Goal: Information Seeking & Learning: Understand process/instructions

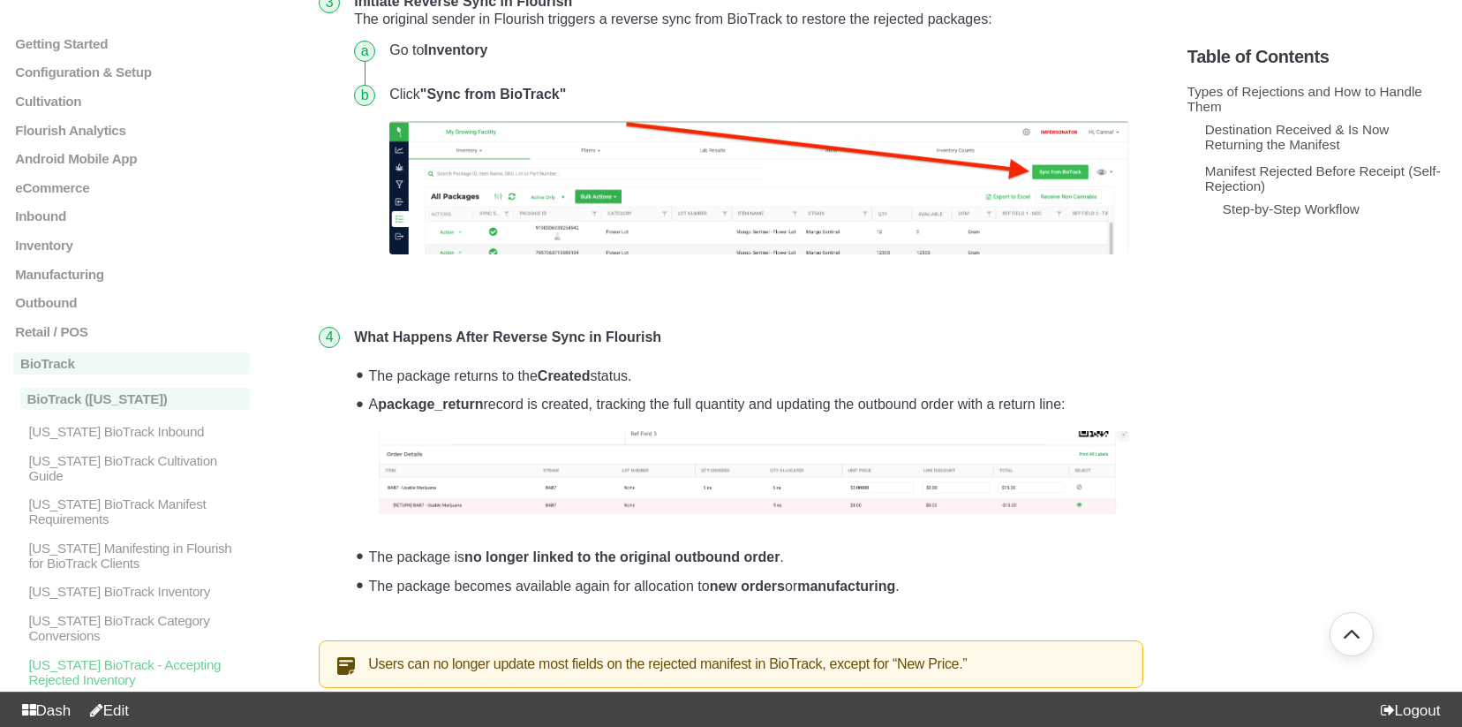
scroll to position [1664, 0]
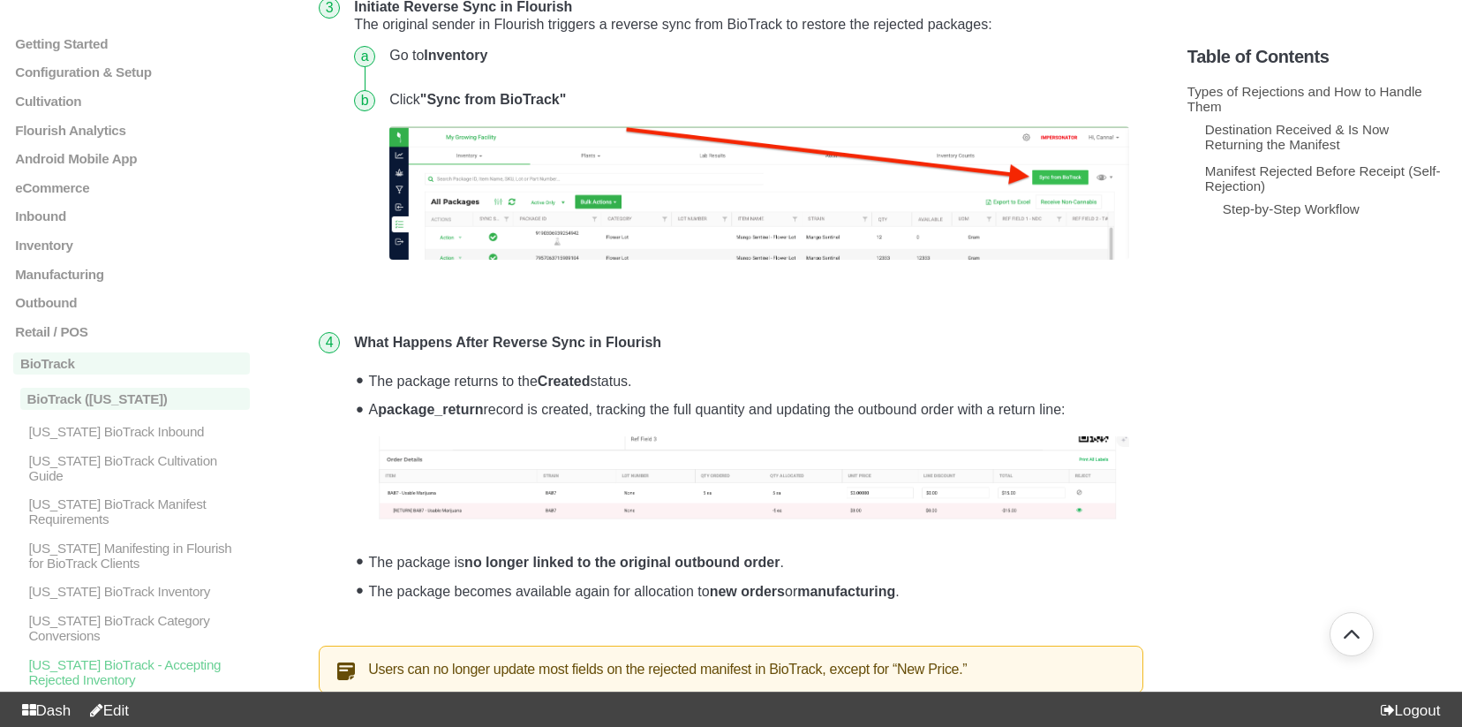
click at [787, 487] on img at bounding box center [749, 480] width 759 height 88
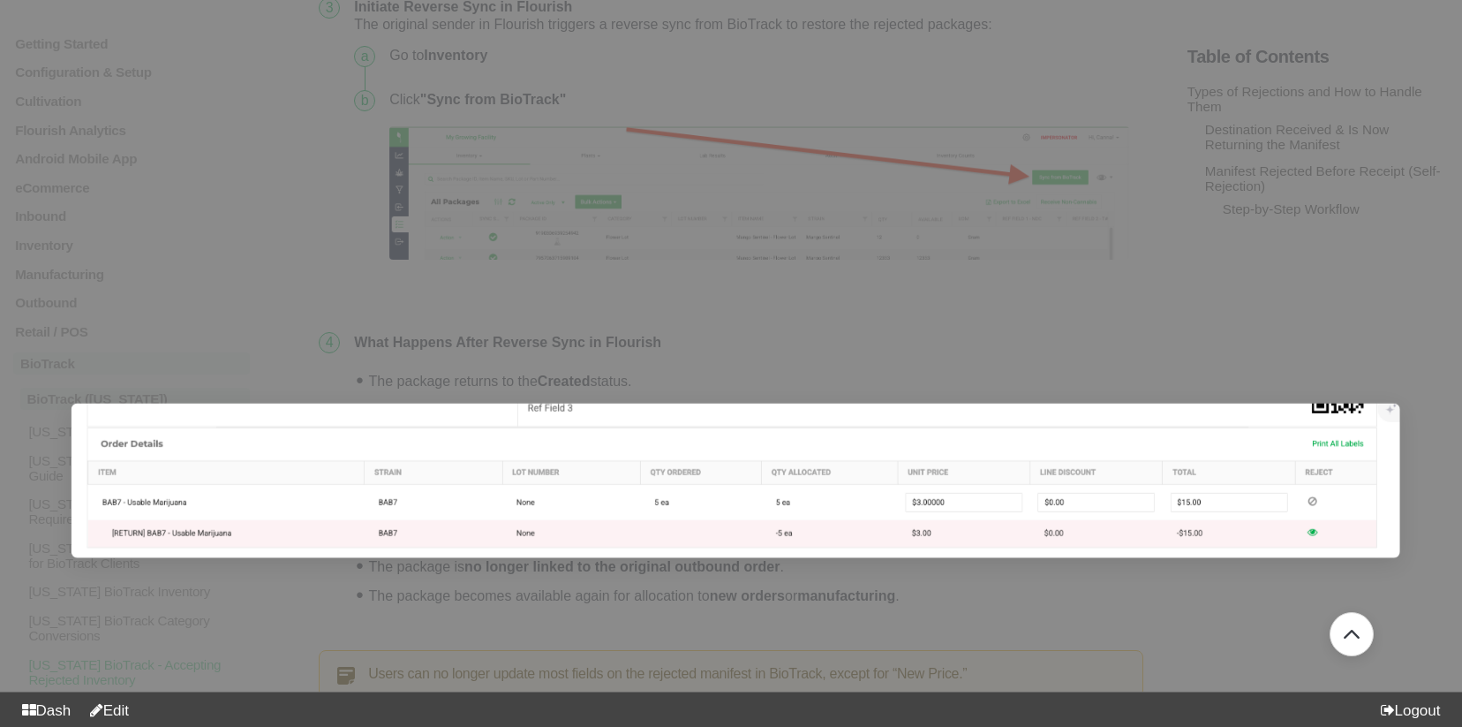
click at [565, 593] on div at bounding box center [731, 363] width 1462 height 727
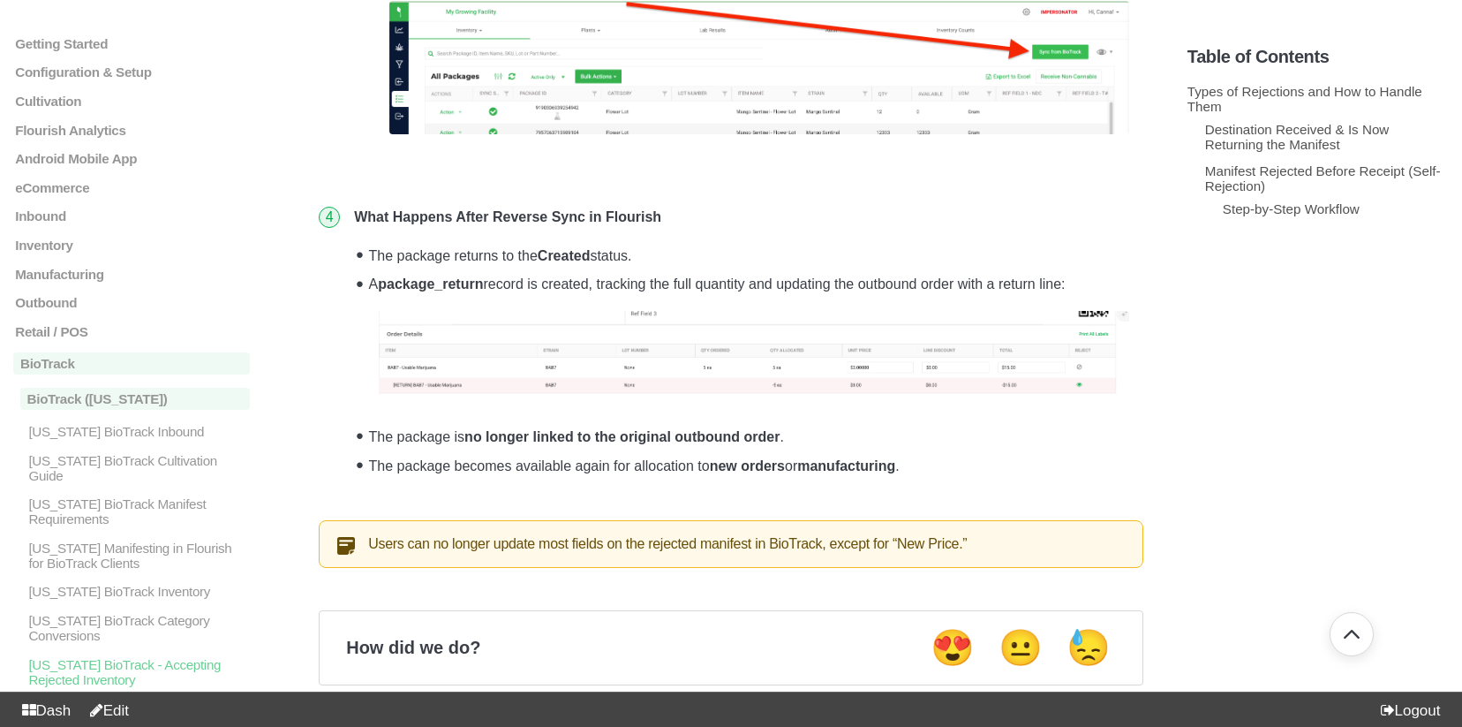
scroll to position [1798, 0]
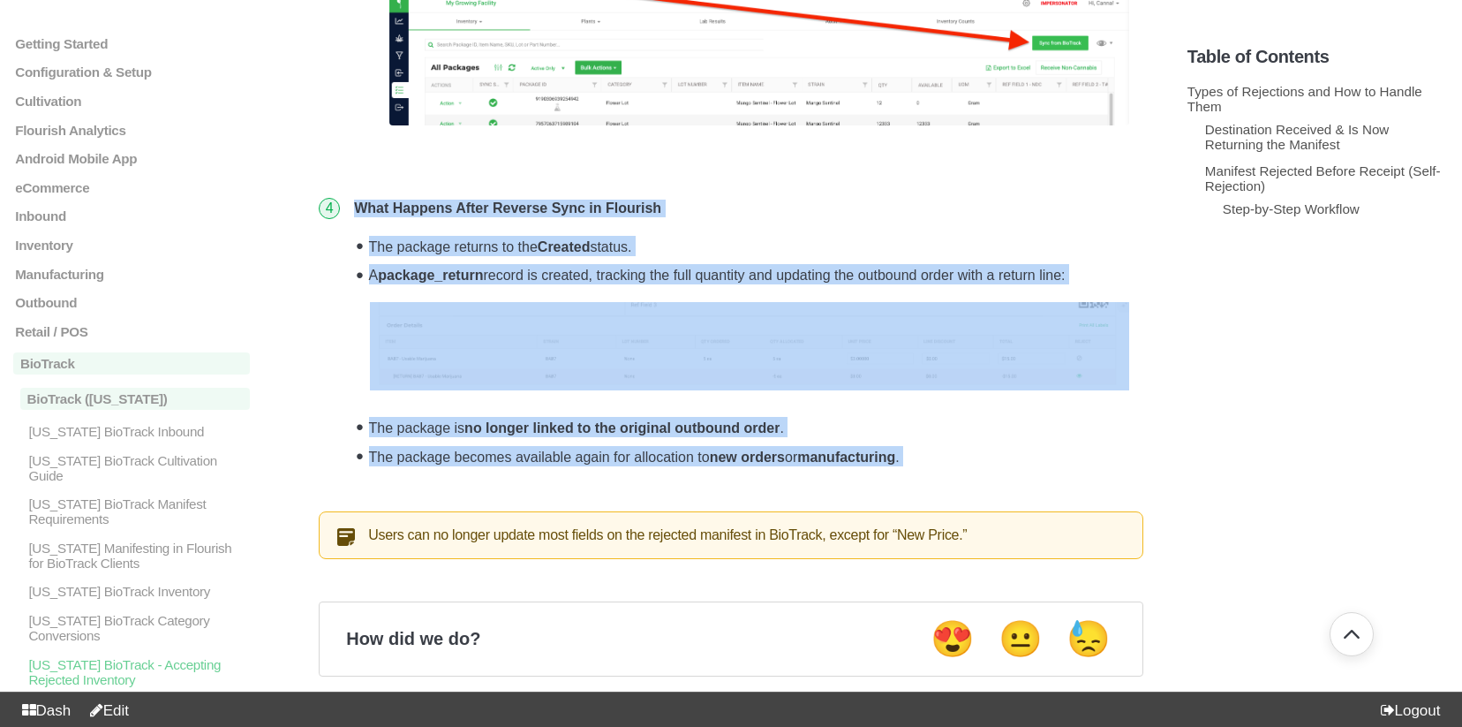
drag, startPoint x: 356, startPoint y: 212, endPoint x: 997, endPoint y: 501, distance: 703.1
drag, startPoint x: 997, startPoint y: 491, endPoint x: 956, endPoint y: 492, distance: 40.6
click at [997, 491] on li "What Happens After Reverse Sync in Flourish The package returns to the Created …" at bounding box center [745, 341] width 796 height 311
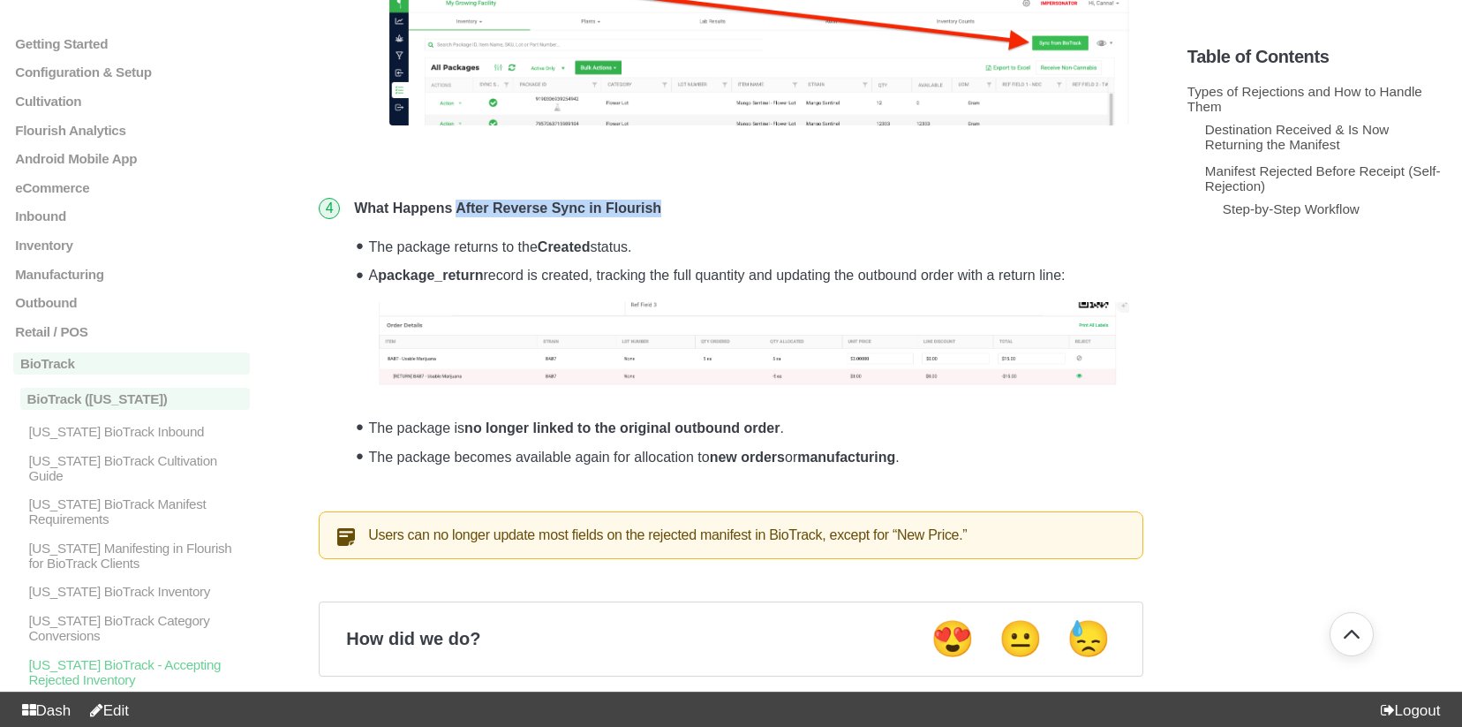
drag, startPoint x: 460, startPoint y: 206, endPoint x: 599, endPoint y: 213, distance: 138.8
click at [696, 205] on li "What Happens After Reverse Sync in Flourish The package returns to the Created …" at bounding box center [745, 341] width 796 height 311
click at [544, 213] on strong "What Happens After Reverse Sync in Flourish" at bounding box center [507, 207] width 307 height 15
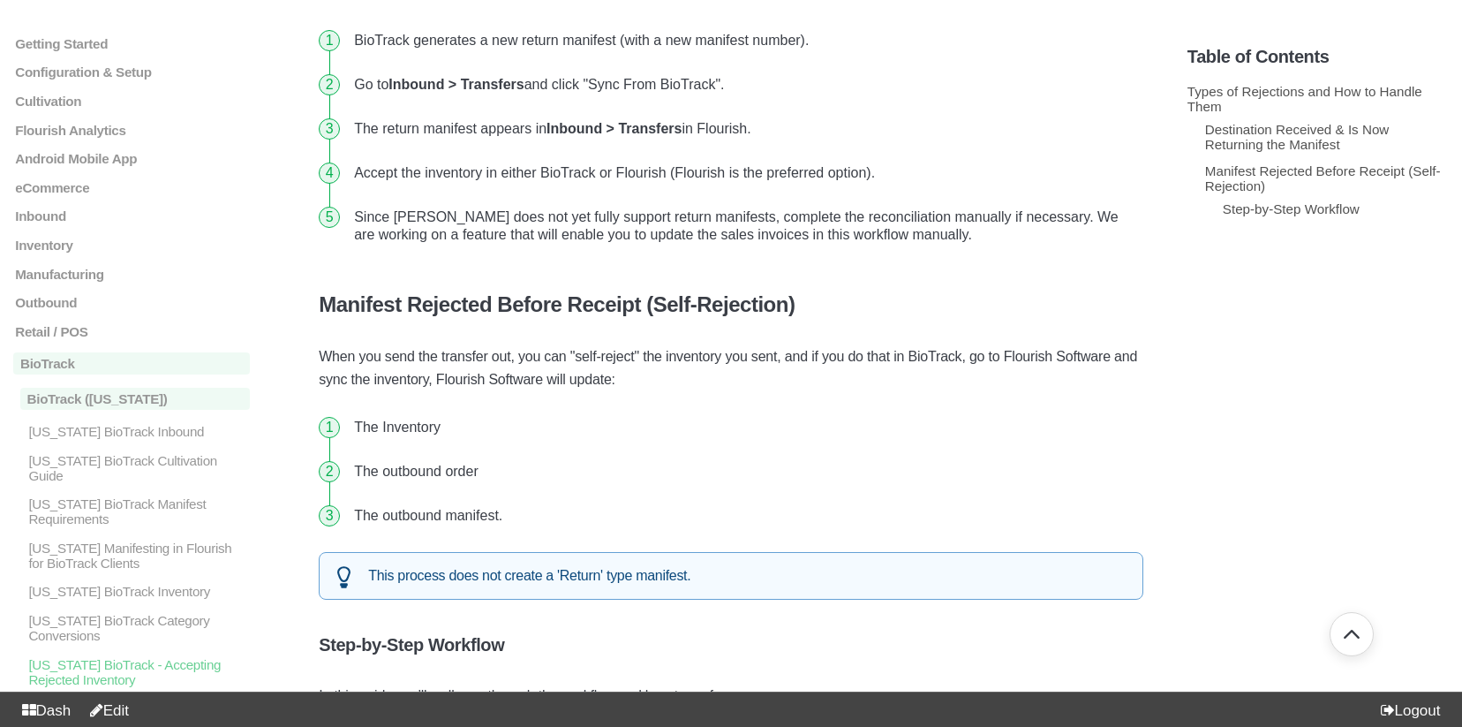
scroll to position [639, 0]
drag, startPoint x: 368, startPoint y: 564, endPoint x: 697, endPoint y: 579, distance: 328.8
click at [697, 579] on div "This process does not create a 'Return' type manifest." at bounding box center [731, 575] width 825 height 48
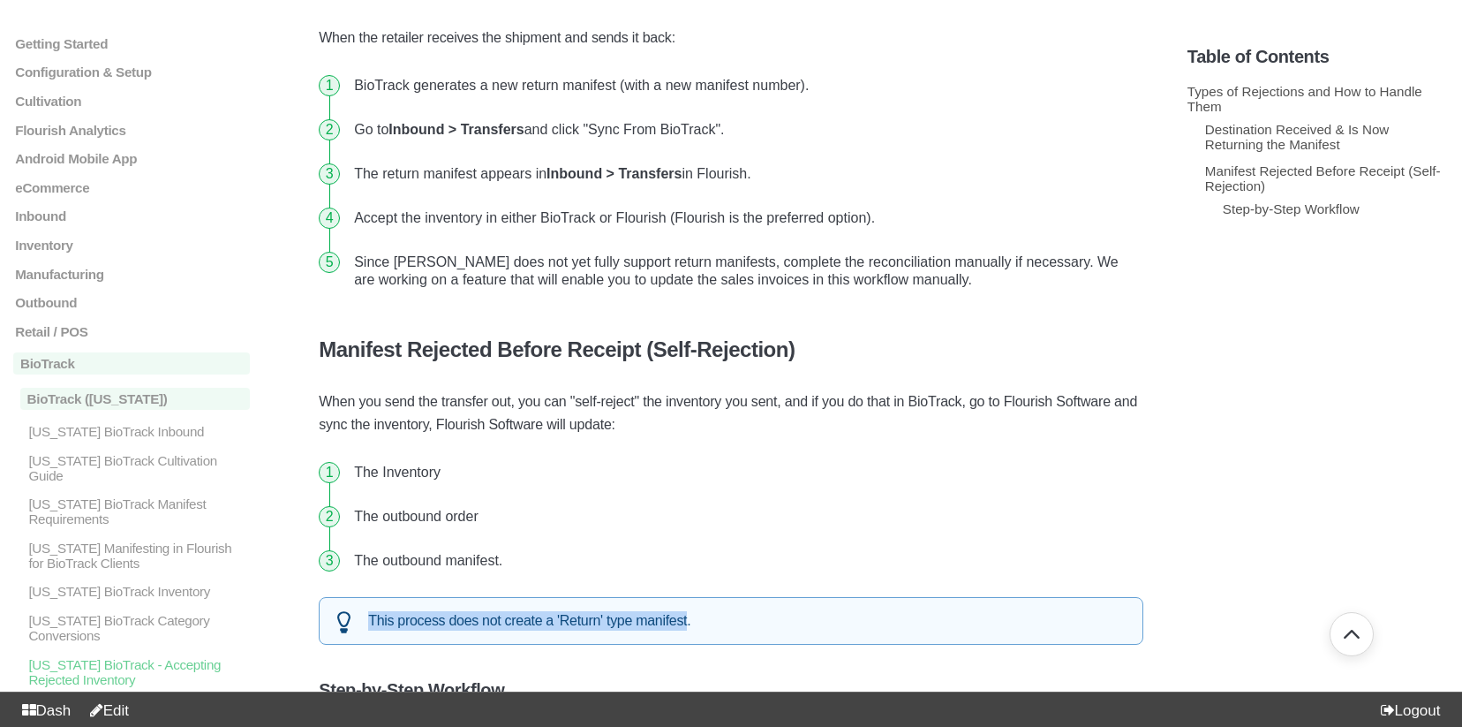
scroll to position [572, 0]
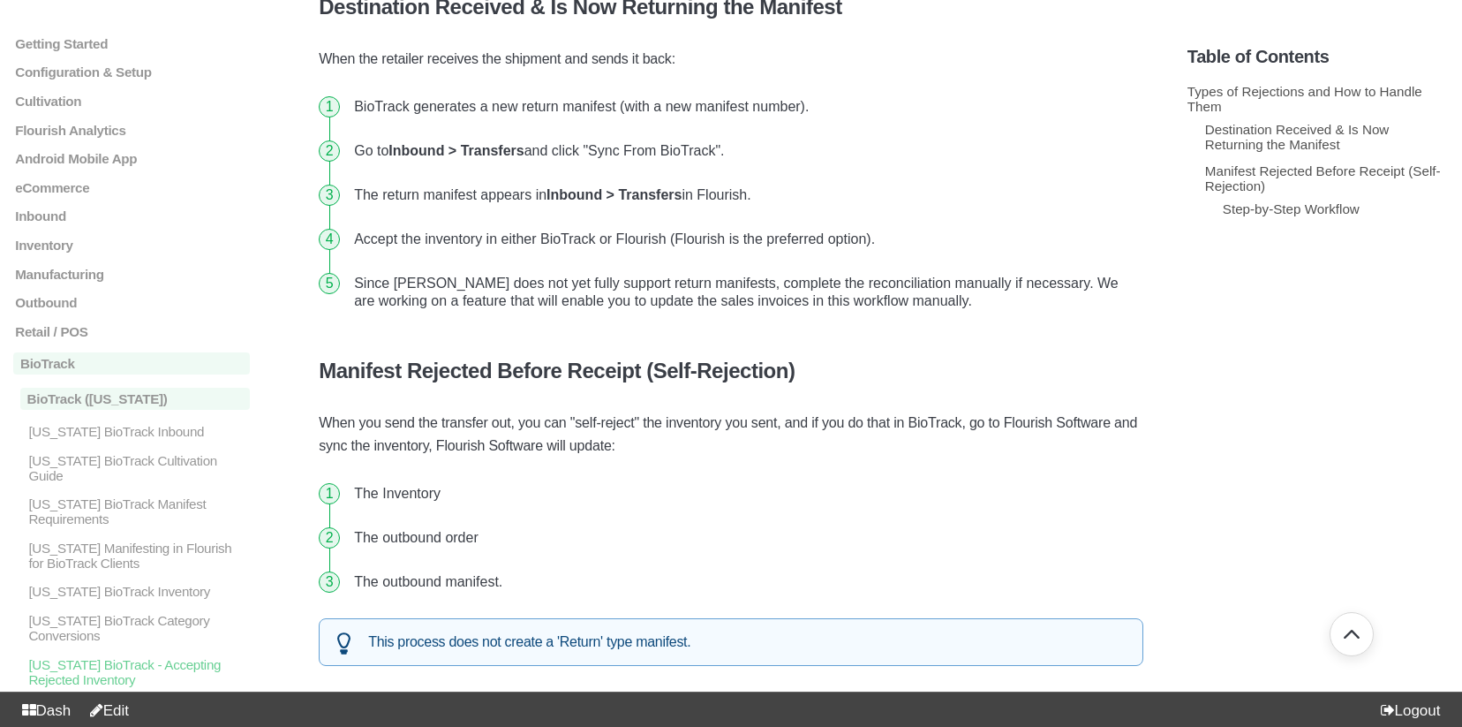
click at [404, 284] on li "Since Flourish does not yet fully support return manifests, complete the reconc…" at bounding box center [745, 292] width 796 height 62
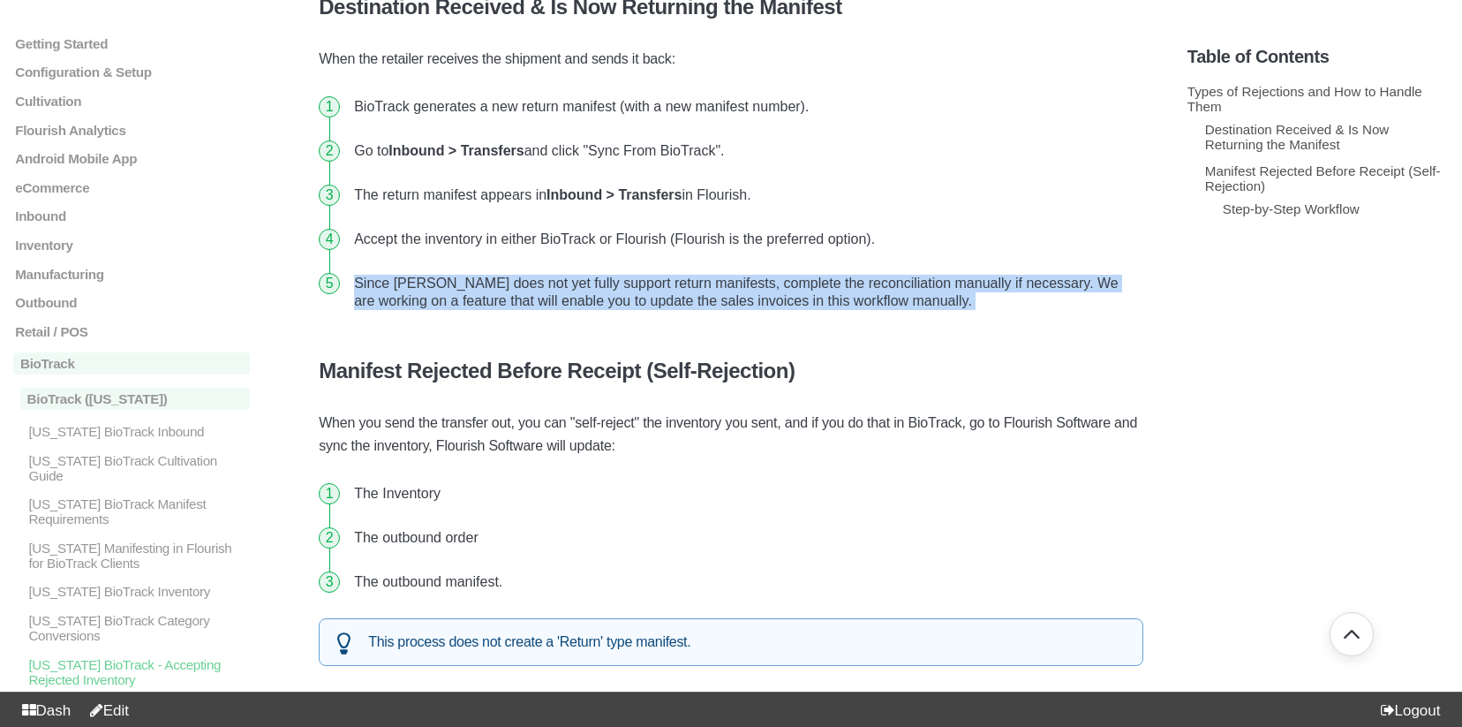
click at [404, 284] on li "Since Flourish does not yet fully support return manifests, complete the reconc…" at bounding box center [745, 292] width 796 height 62
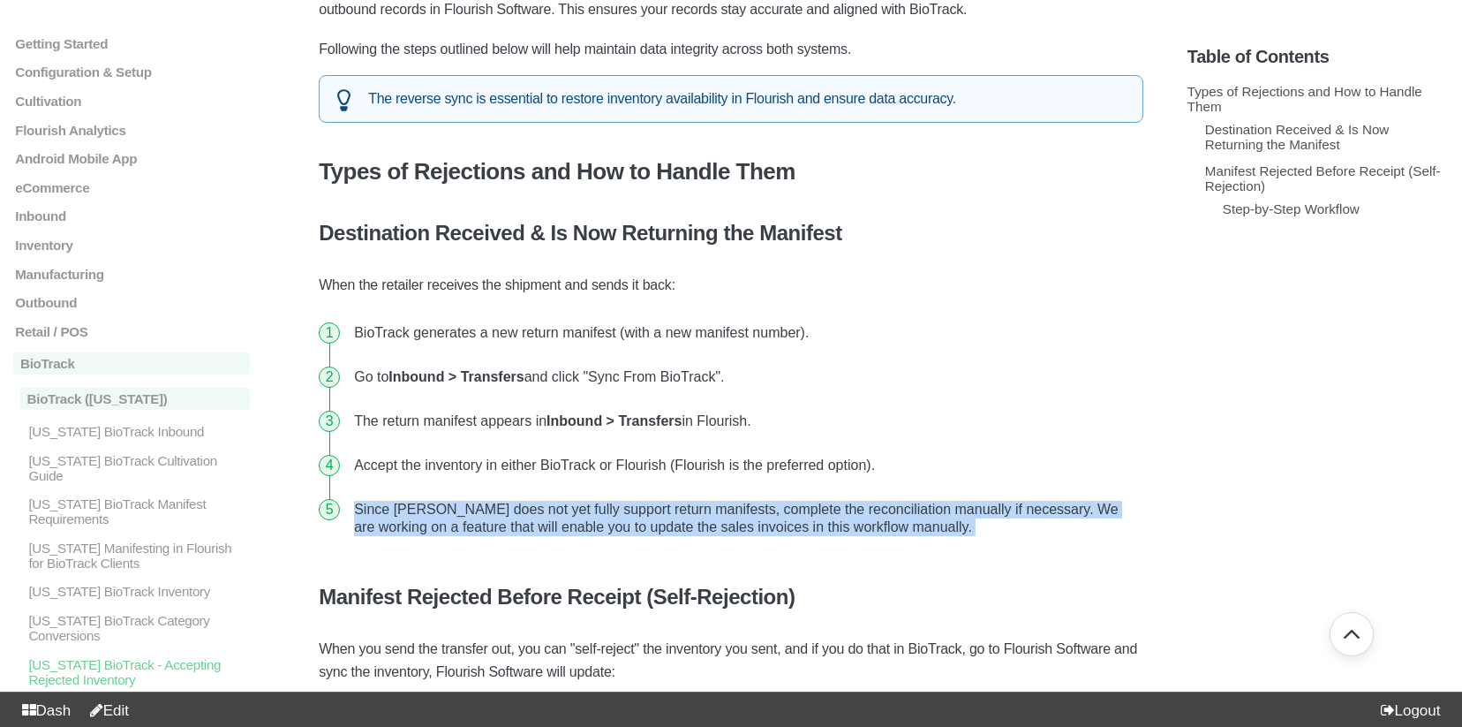
scroll to position [407, 0]
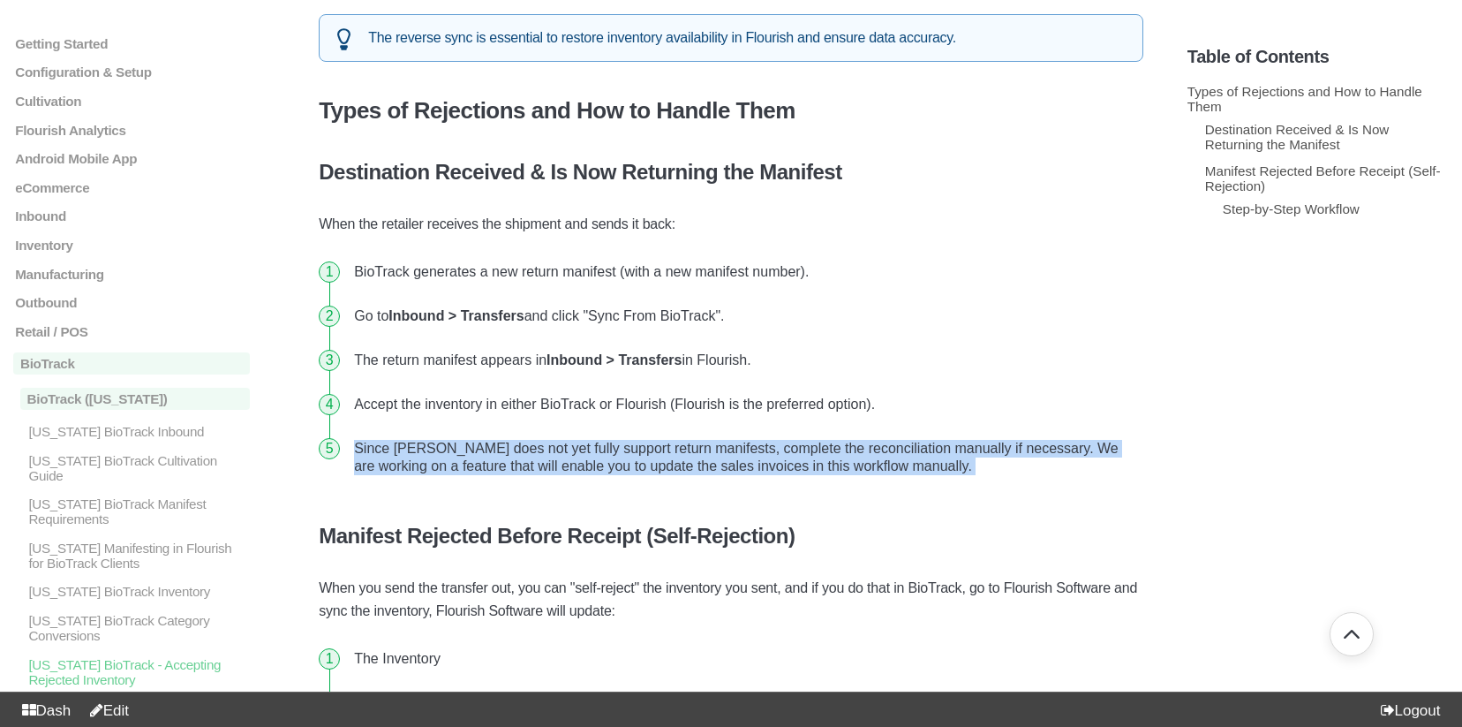
click at [1030, 457] on li "Since [PERSON_NAME] does not yet fully support return manifests, complete the r…" at bounding box center [745, 458] width 796 height 62
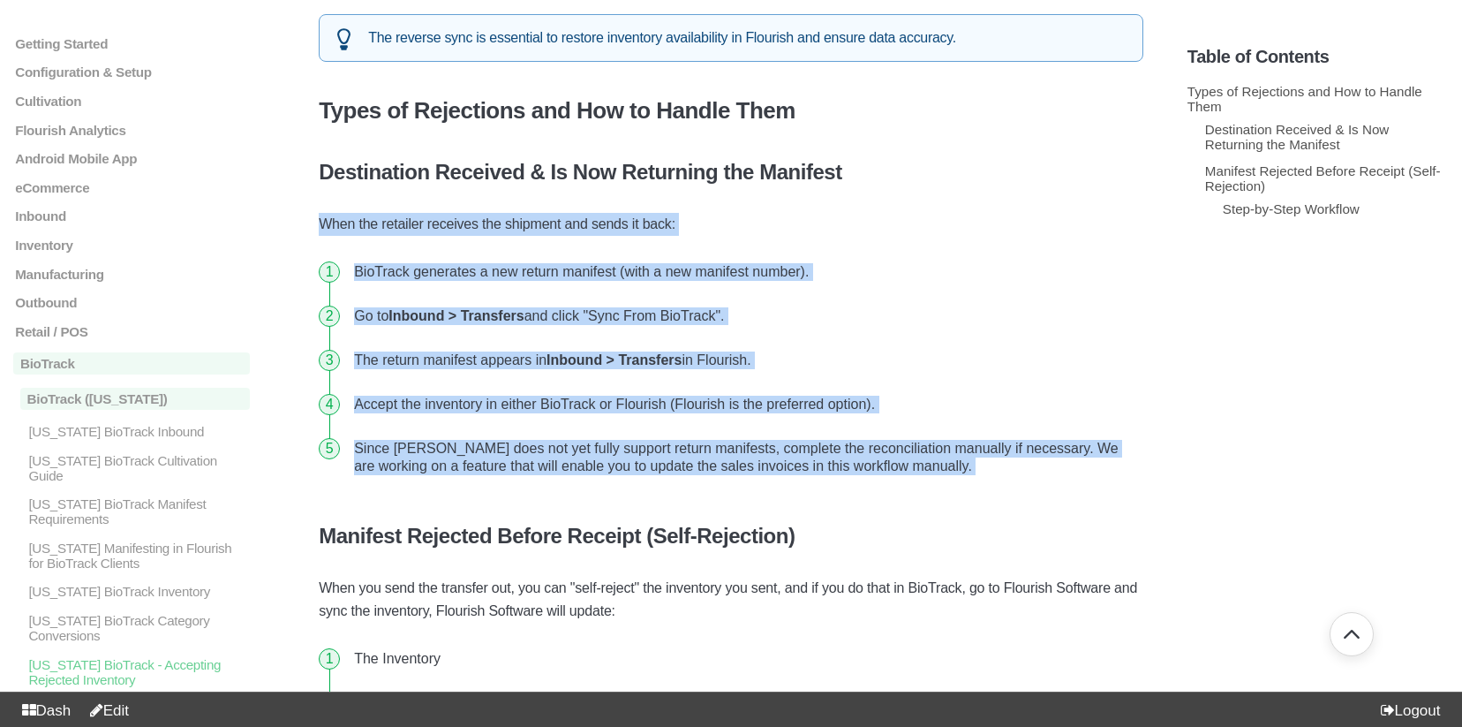
drag, startPoint x: 1010, startPoint y: 466, endPoint x: 325, endPoint y: 230, distance: 724.9
click at [401, 458] on li "Since [PERSON_NAME] does not yet fully support return manifests, complete the r…" at bounding box center [745, 458] width 796 height 62
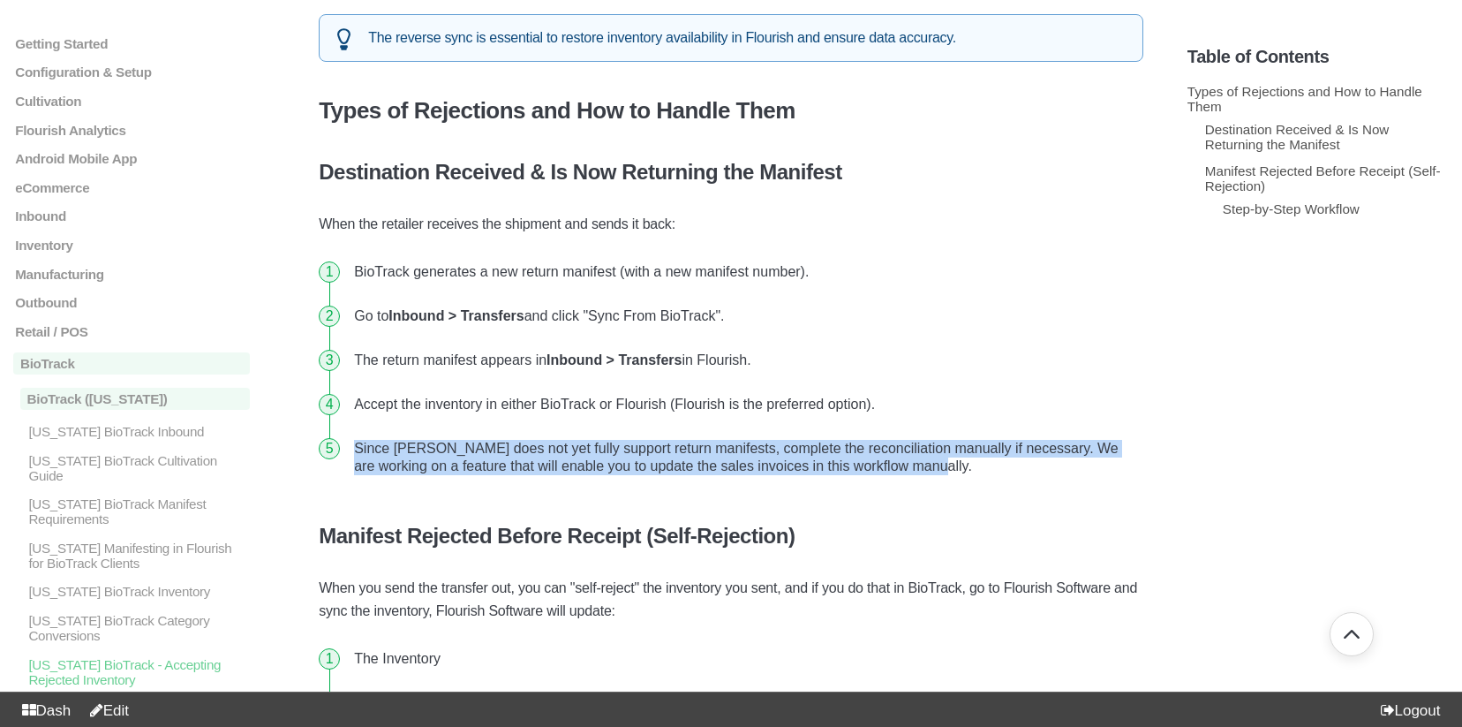
drag, startPoint x: 349, startPoint y: 447, endPoint x: 1078, endPoint y: 464, distance: 729.6
click at [1078, 464] on li "Since [PERSON_NAME] does not yet fully support return manifests, complete the r…" at bounding box center [745, 458] width 796 height 62
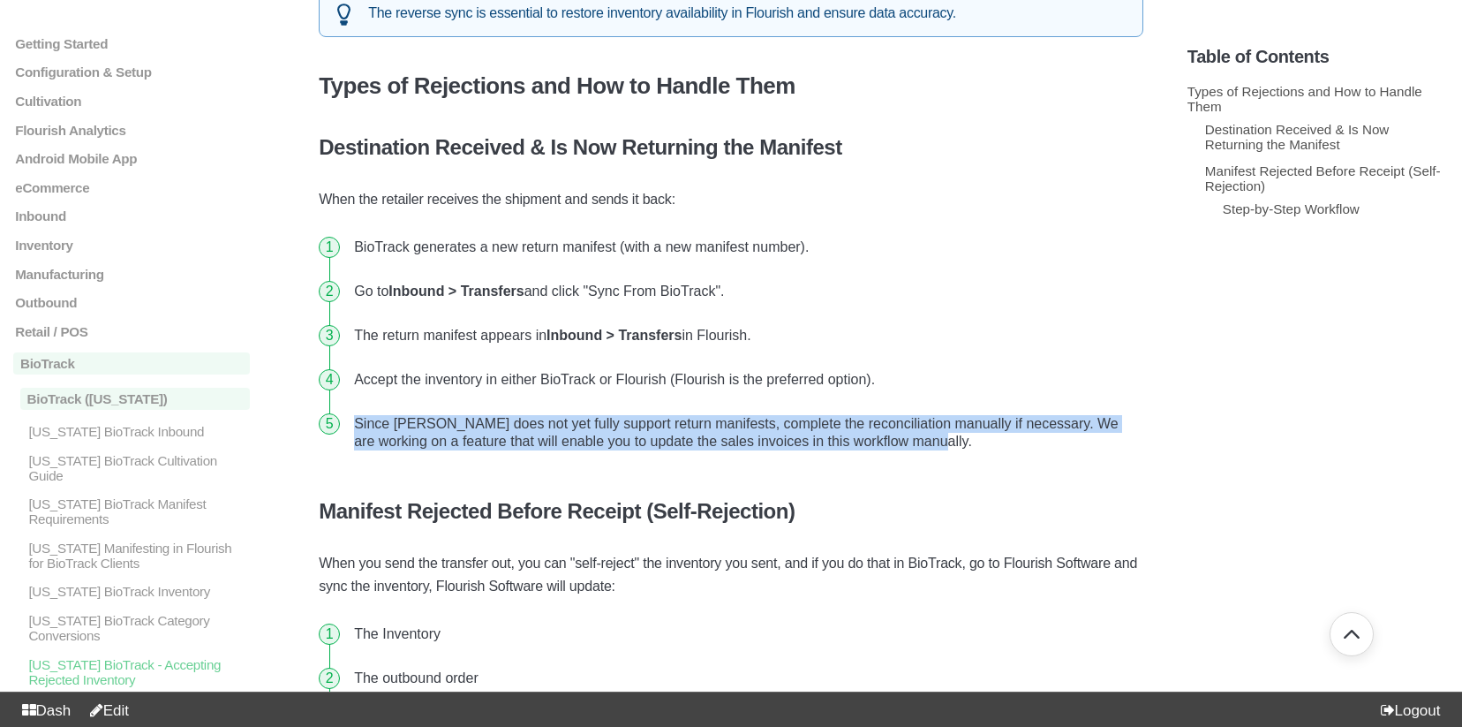
scroll to position [433, 0]
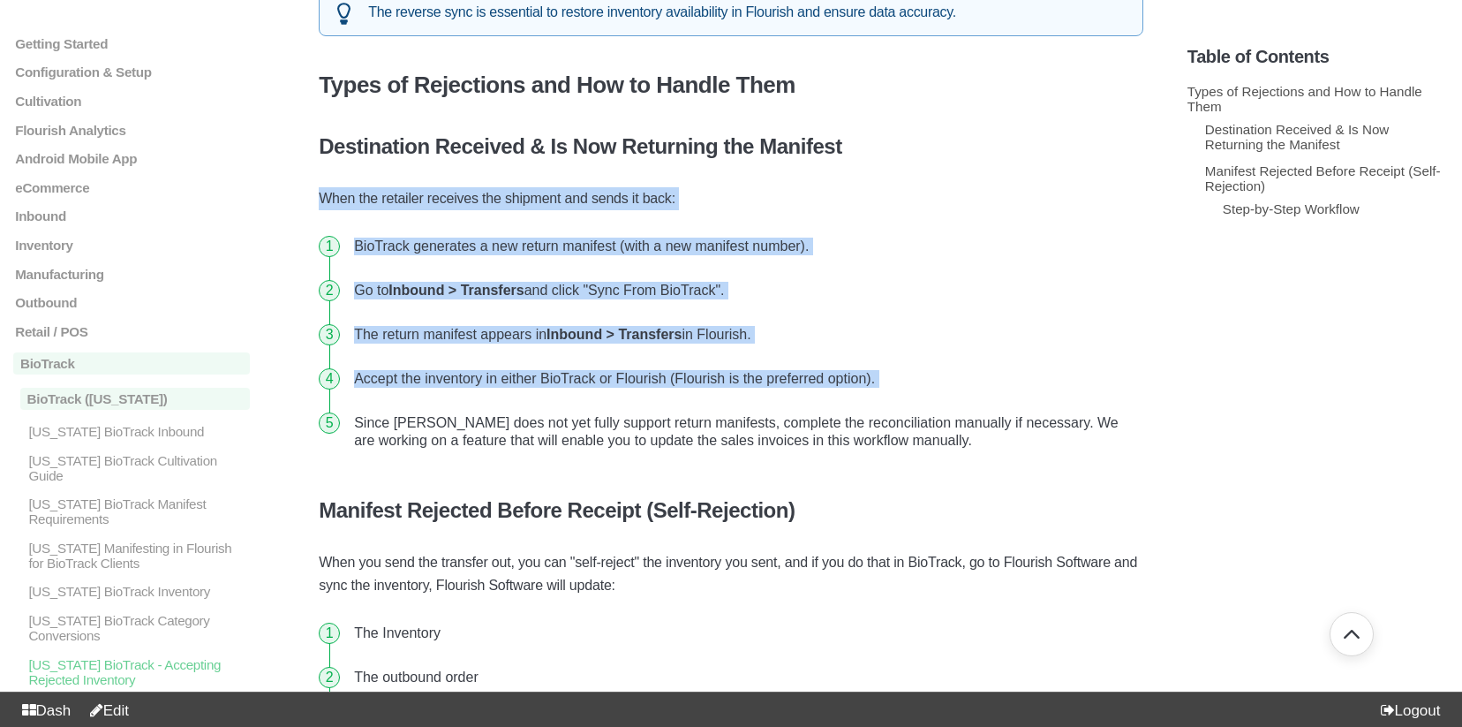
drag, startPoint x: 316, startPoint y: 198, endPoint x: 824, endPoint y: 408, distance: 549.5
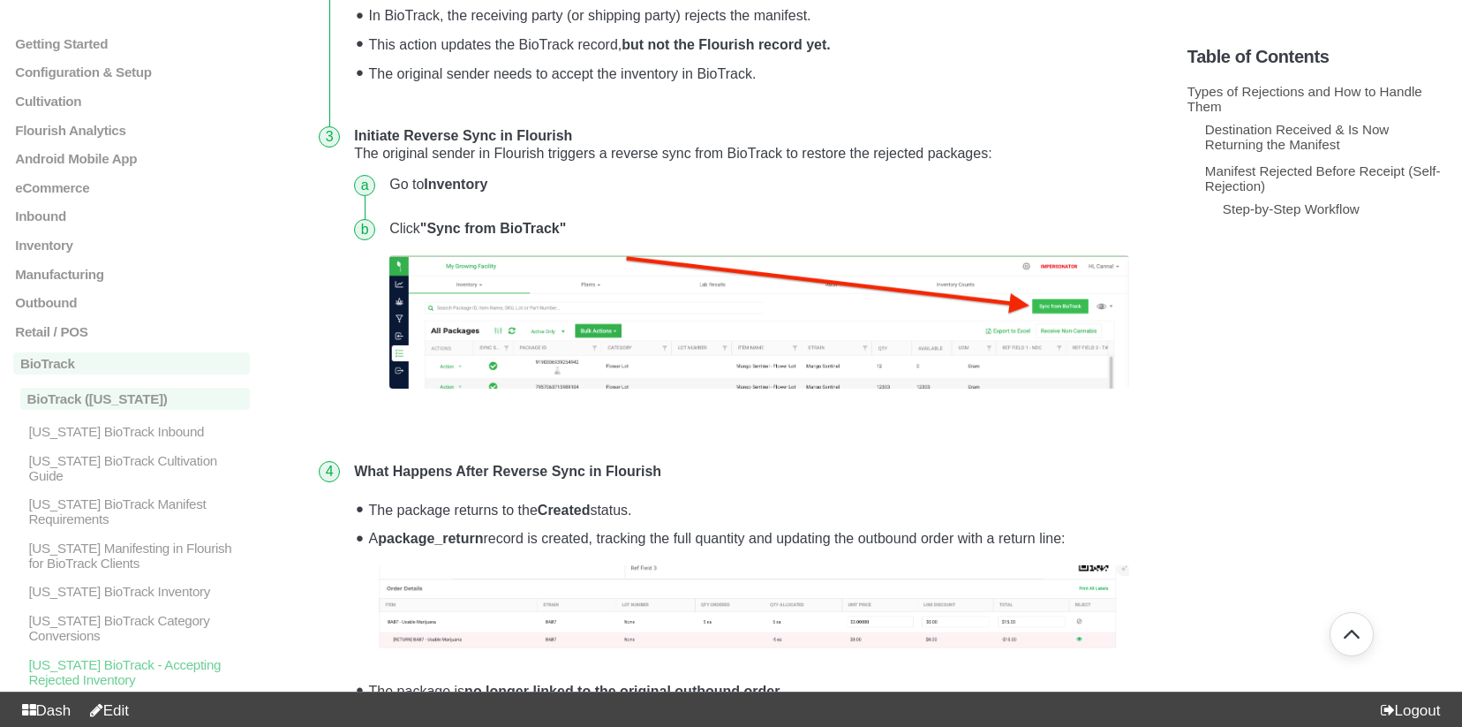
scroll to position [1549, 0]
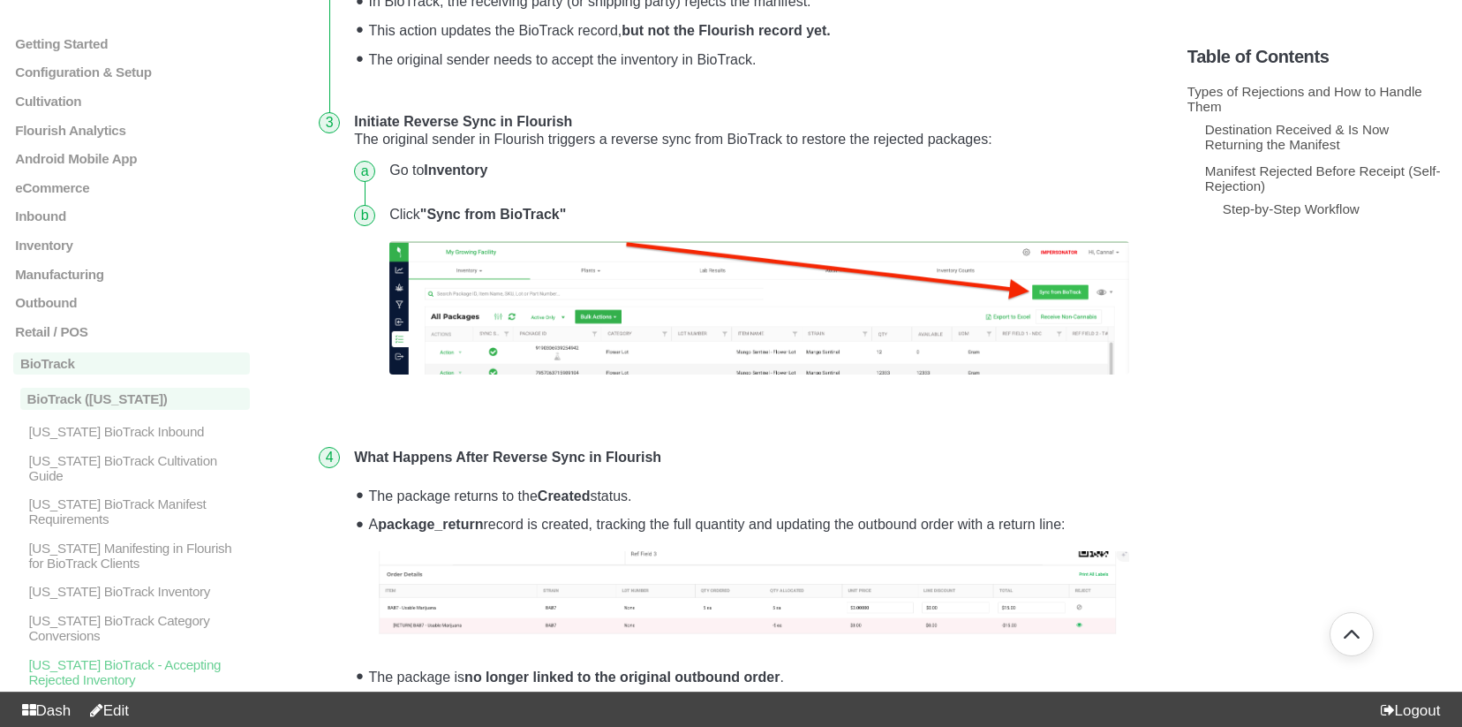
drag, startPoint x: 548, startPoint y: 462, endPoint x: 1158, endPoint y: 523, distance: 612.3
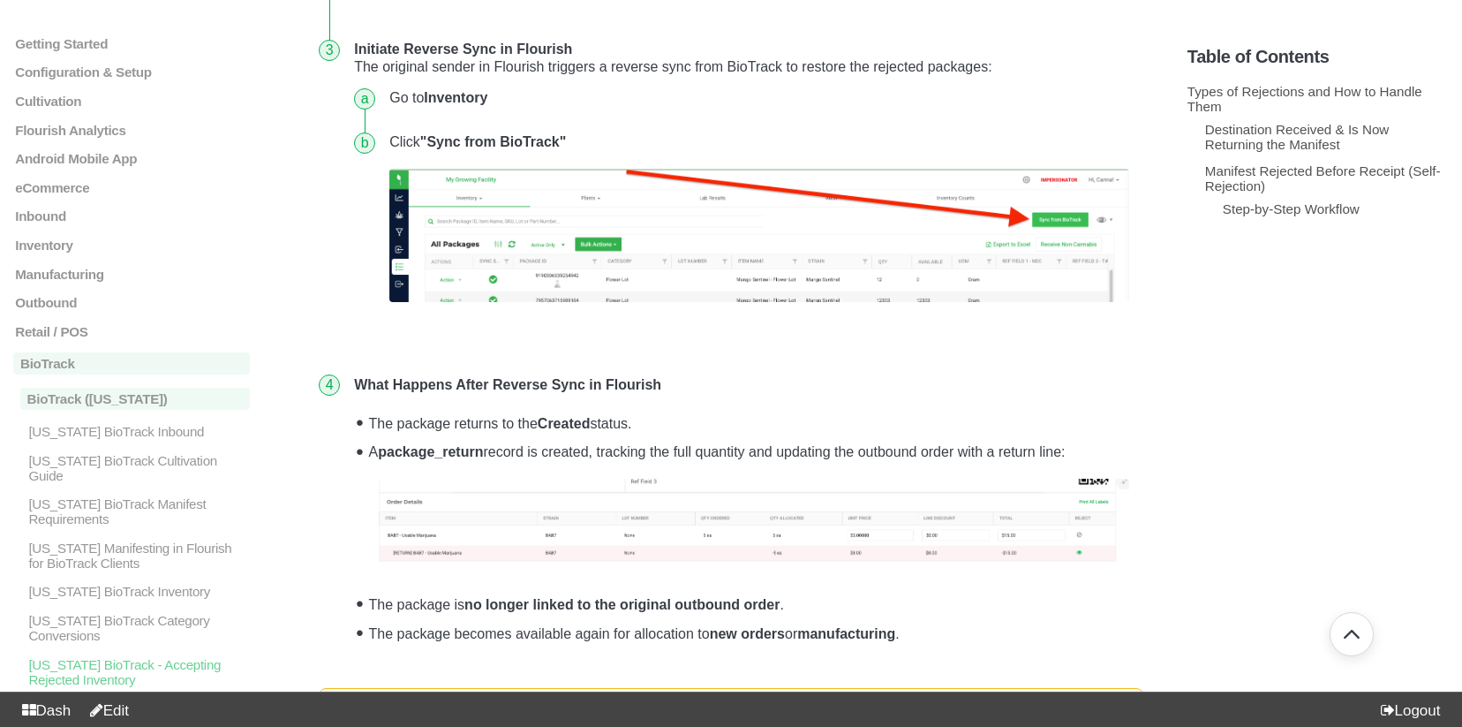
scroll to position [1625, 0]
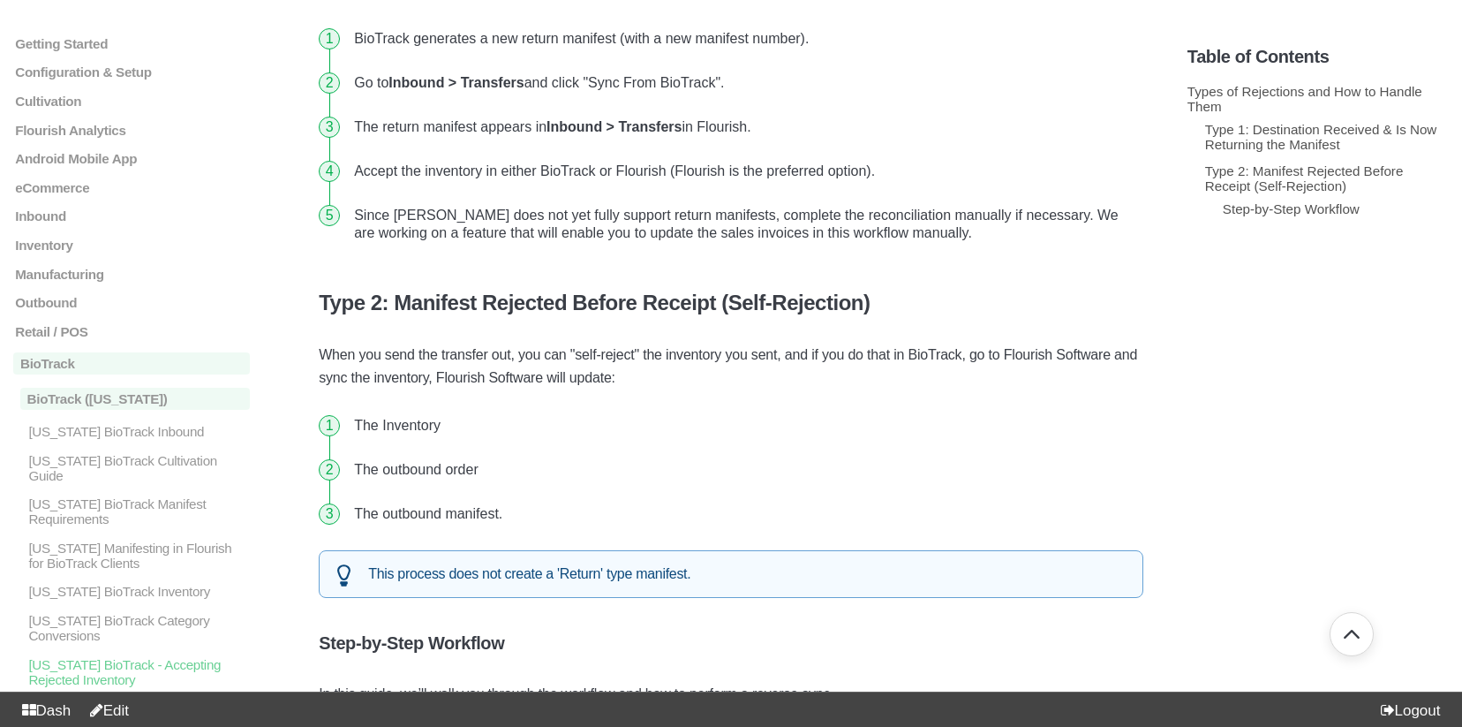
scroll to position [621, 0]
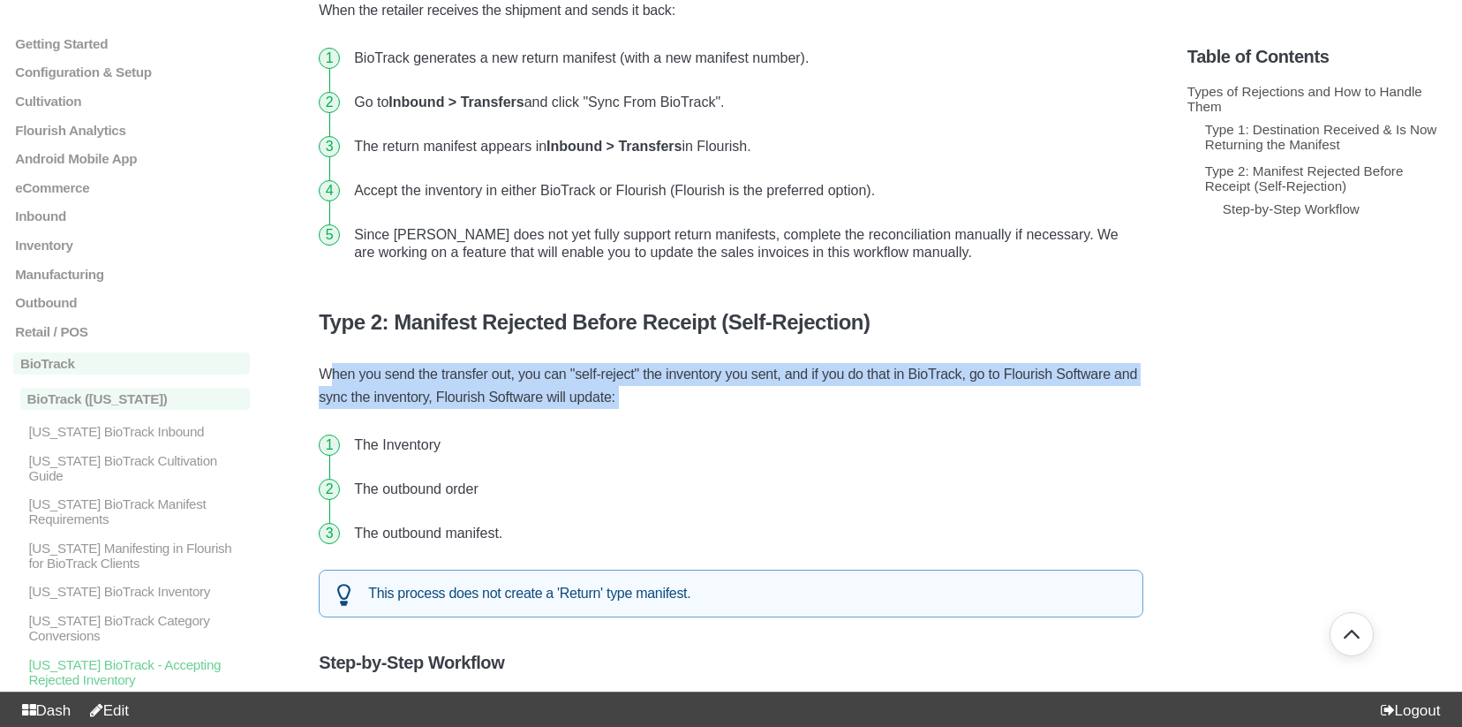
drag, startPoint x: 322, startPoint y: 367, endPoint x: 511, endPoint y: 422, distance: 196.7
click at [511, 422] on div "Types of Rejections and How to Handle Them Type 1: Destination Received & Is No…" at bounding box center [731, 718] width 825 height 2035
click at [513, 423] on li "The Inventory" at bounding box center [745, 445] width 796 height 44
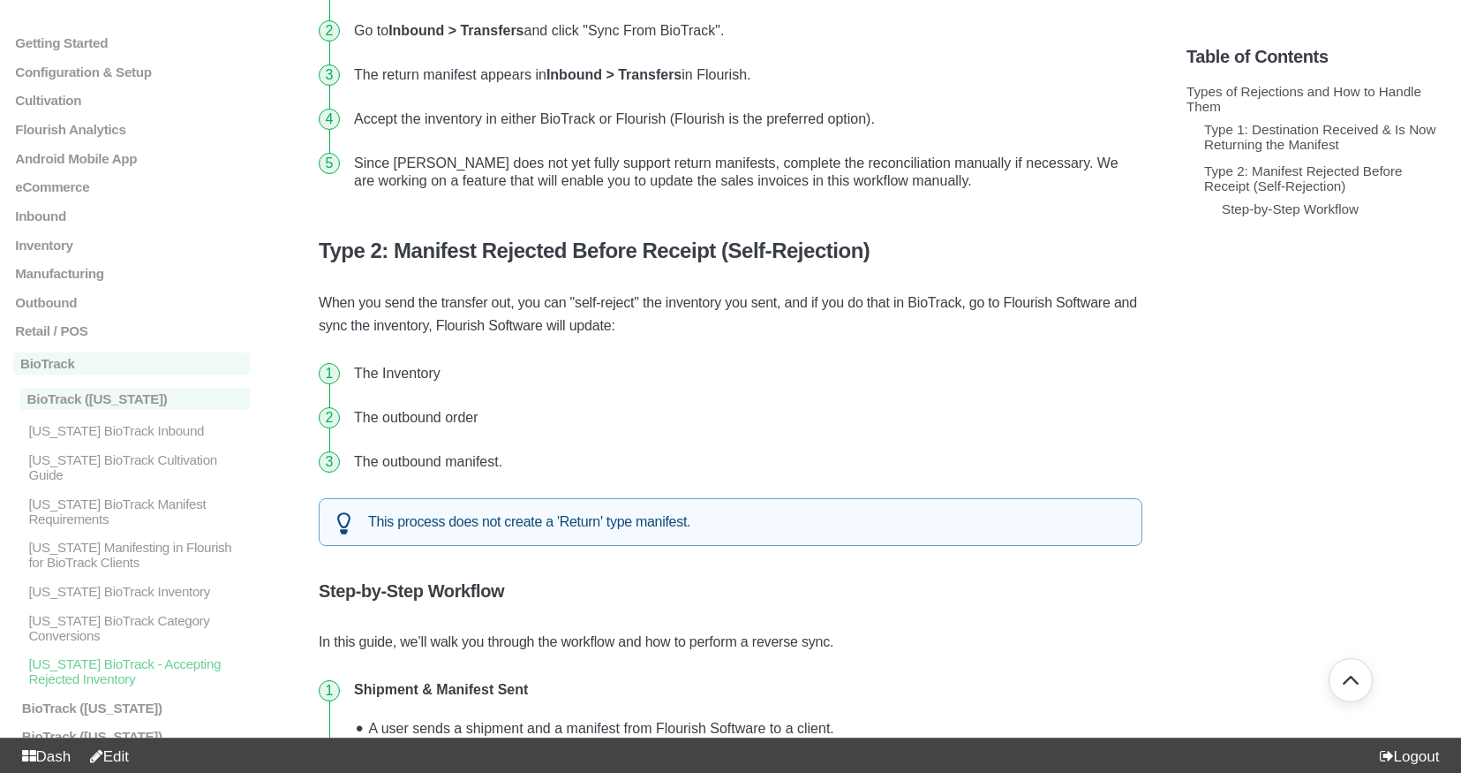
scroll to position [717, 0]
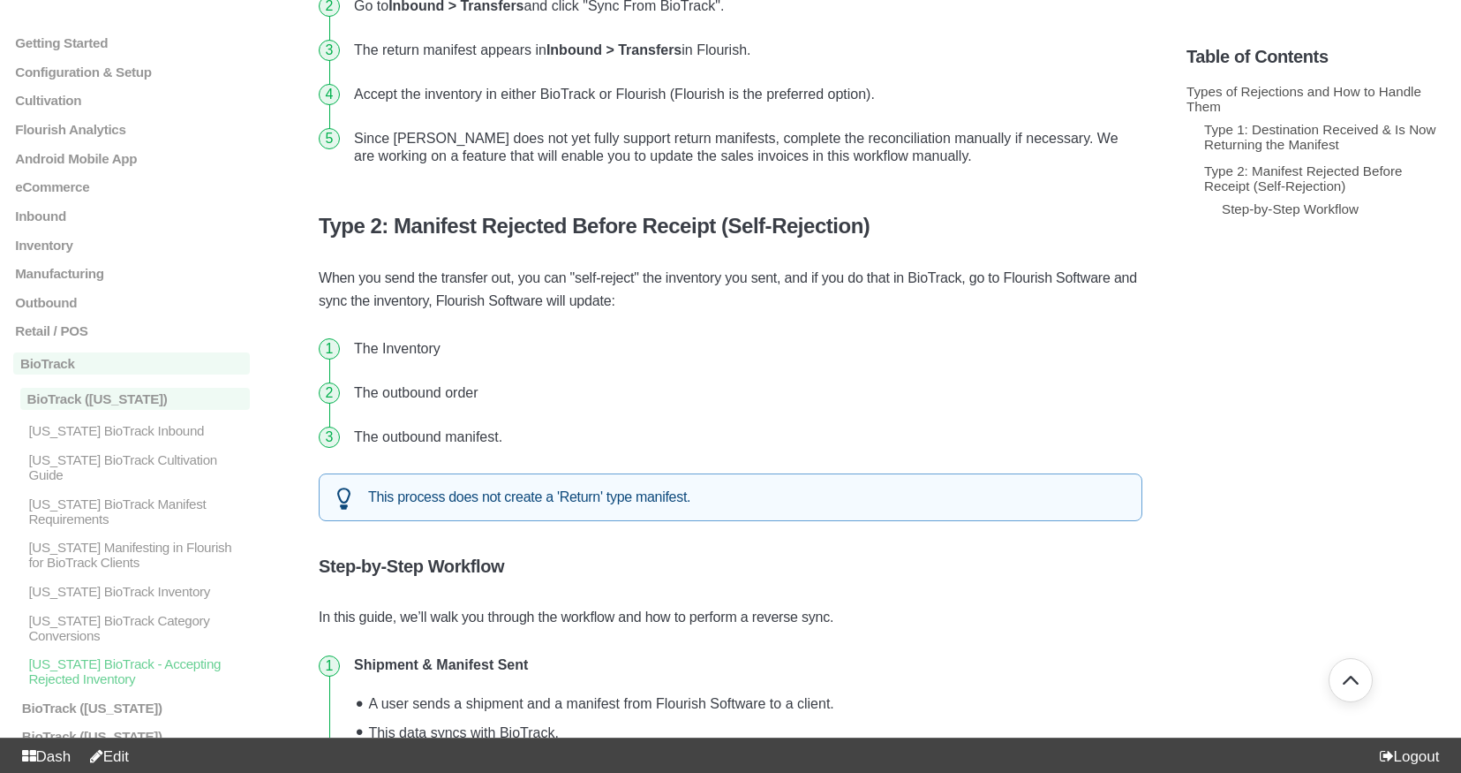
click at [125, 726] on link "Edit" at bounding box center [105, 756] width 47 height 17
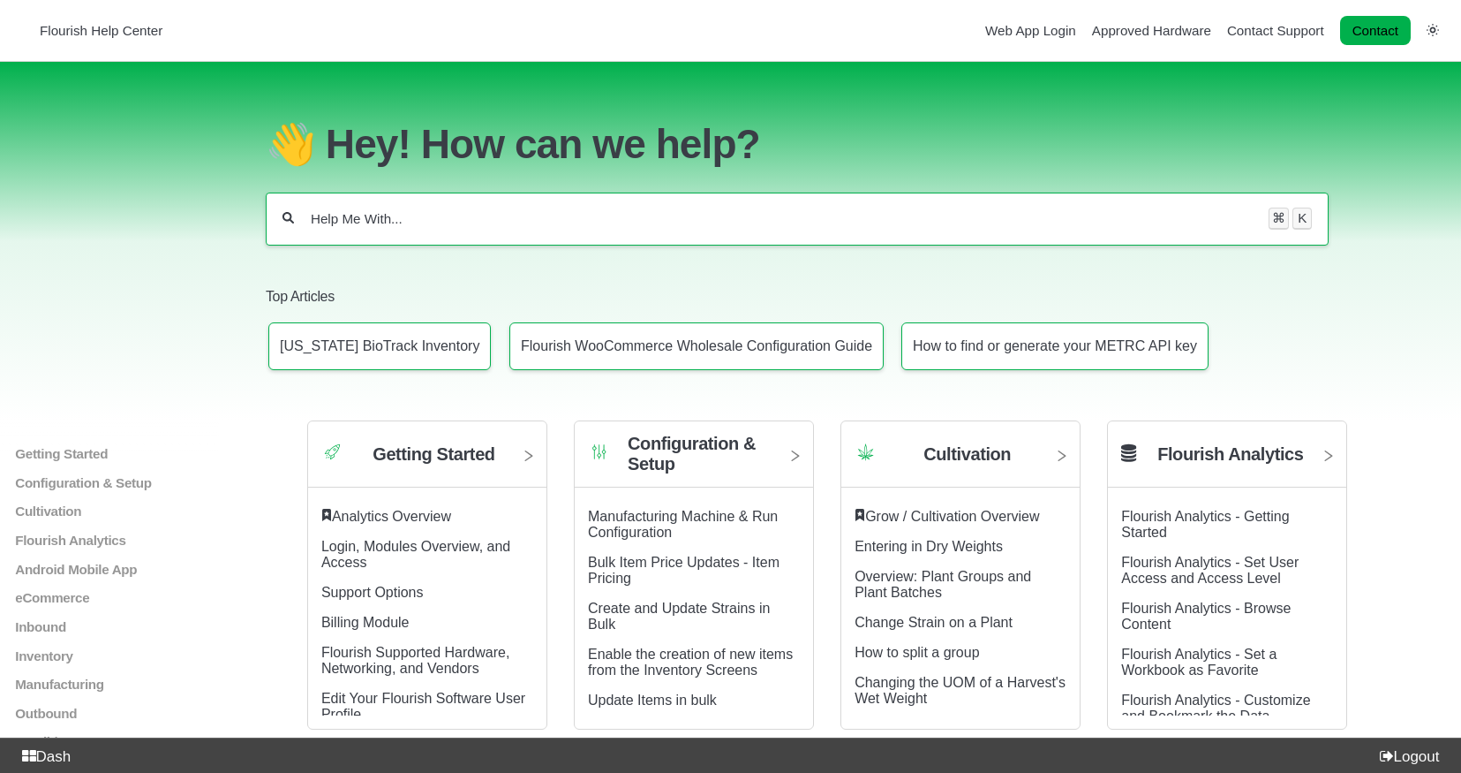
click at [565, 213] on input "Help Me With..." at bounding box center [781, 219] width 945 height 18
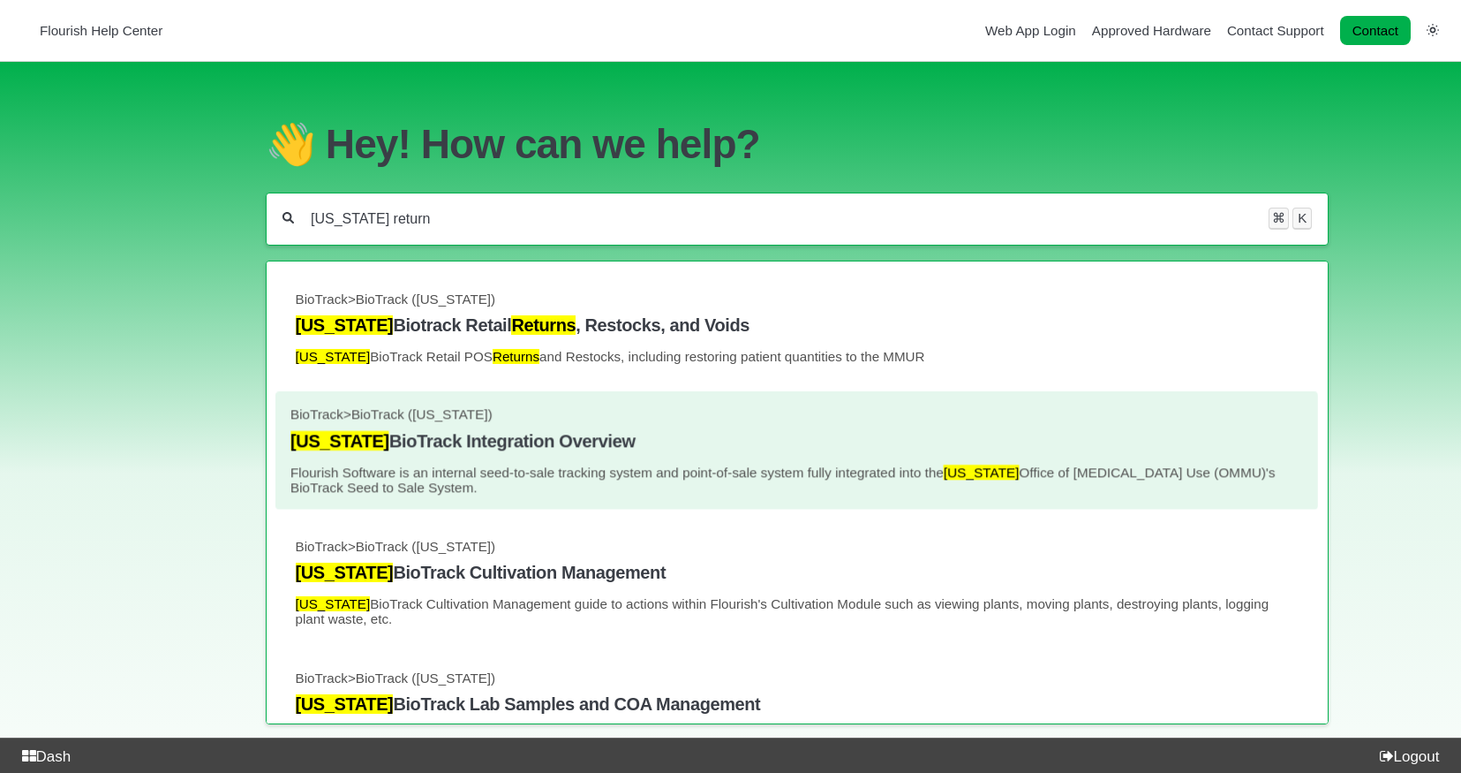
type input "florida return"
click at [687, 434] on h4 "Florida BioTrack Integration Overview" at bounding box center [797, 441] width 1013 height 20
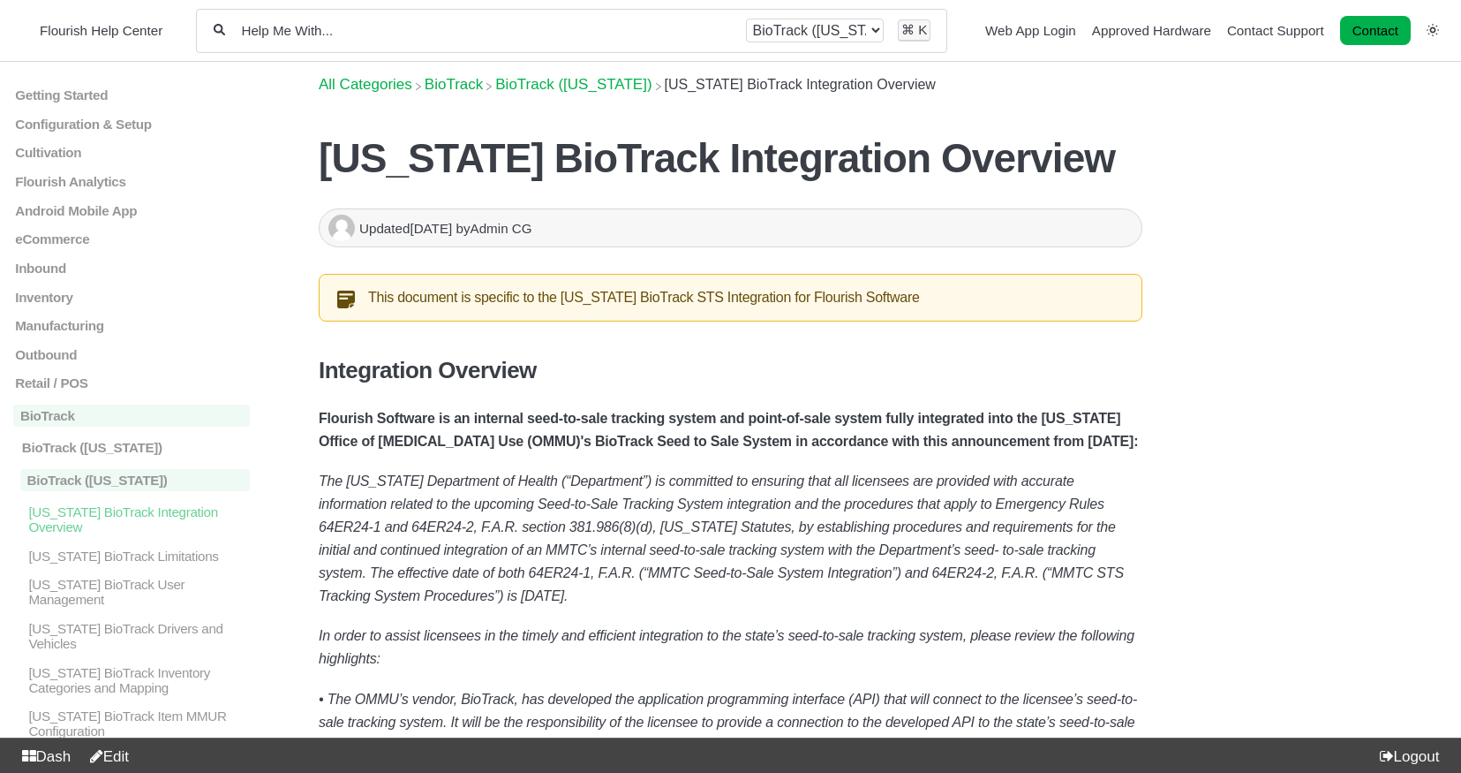
click at [365, 32] on input "Help Me With..." at bounding box center [485, 30] width 492 height 17
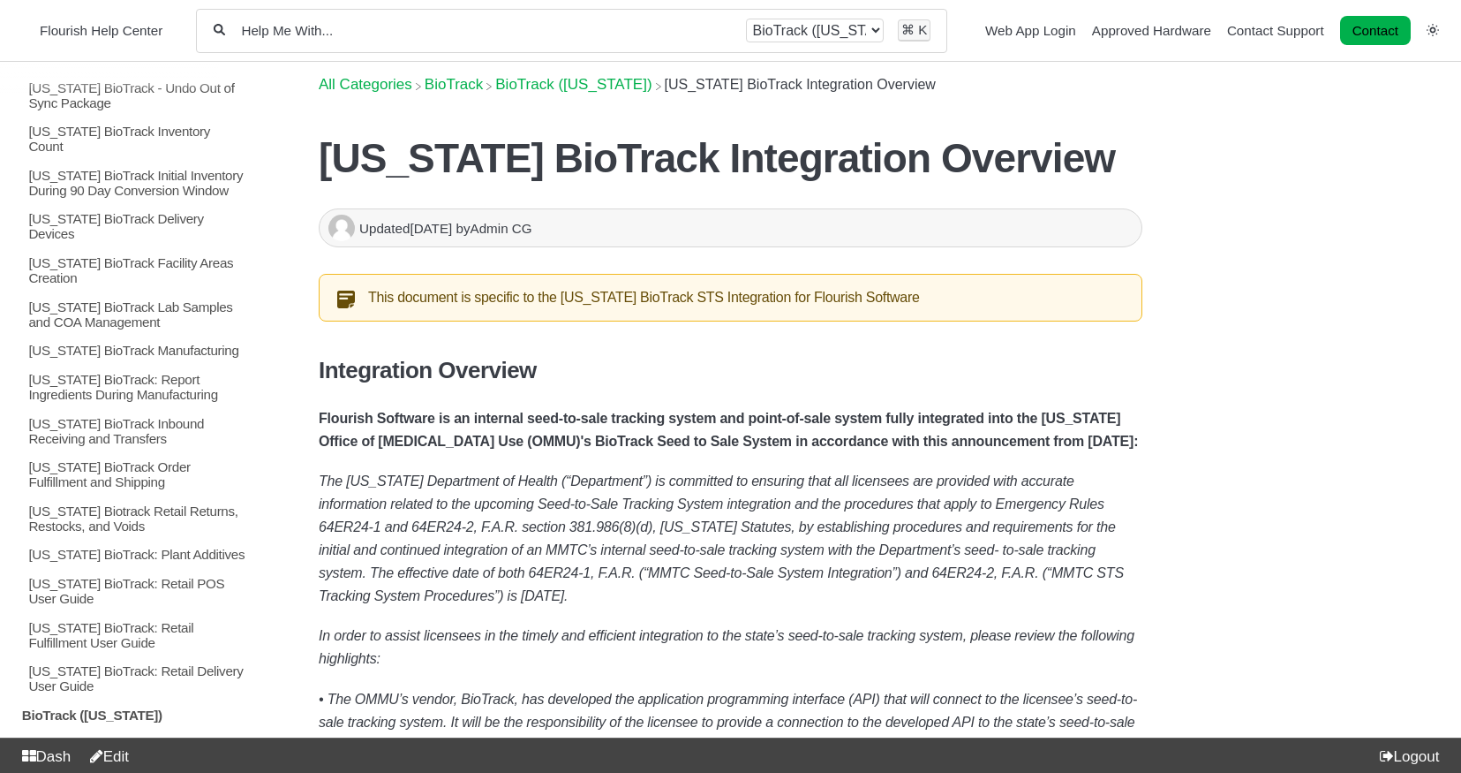
scroll to position [909, 0]
click at [130, 456] on p "[US_STATE] BioTrack Order Fulfillment and Shipping" at bounding box center [137, 471] width 223 height 30
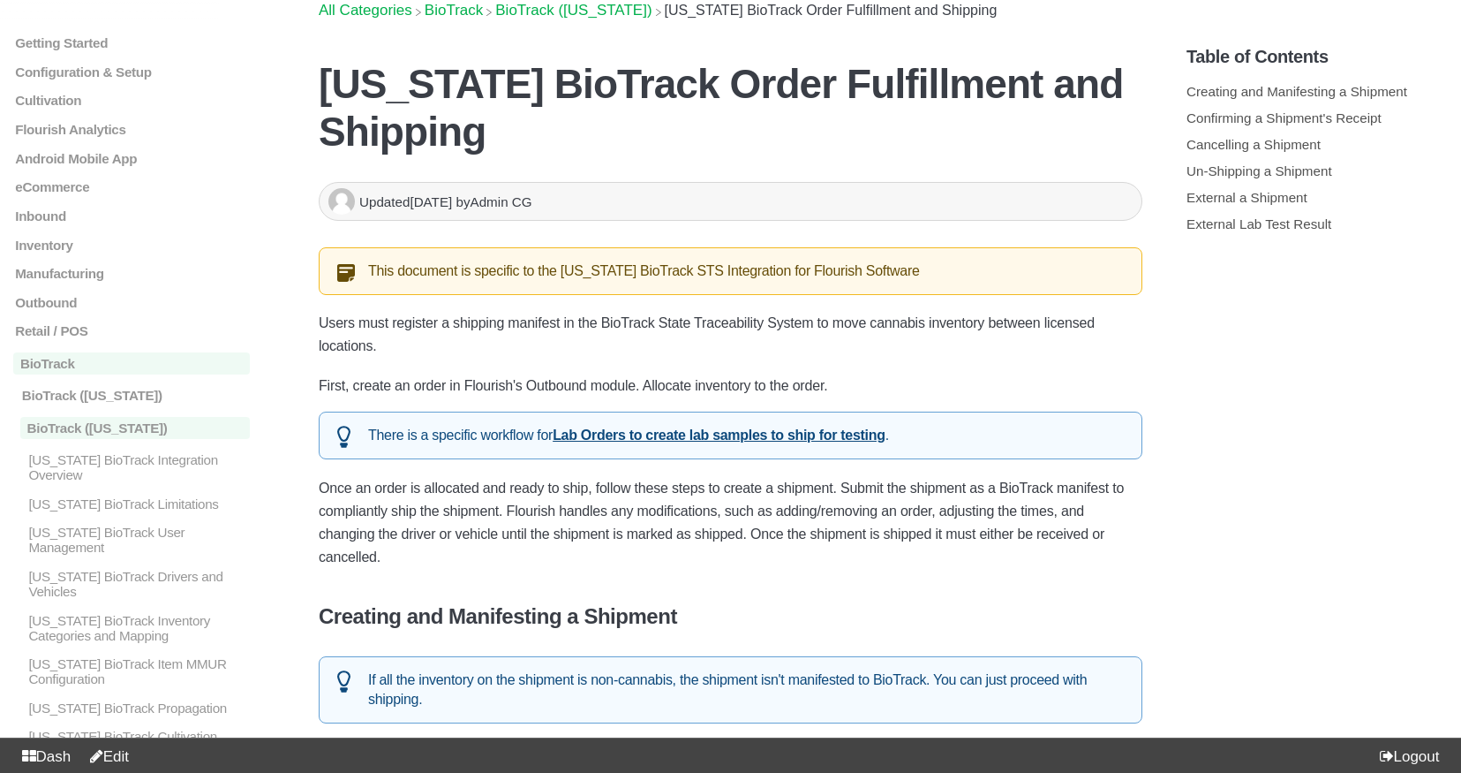
scroll to position [199, 0]
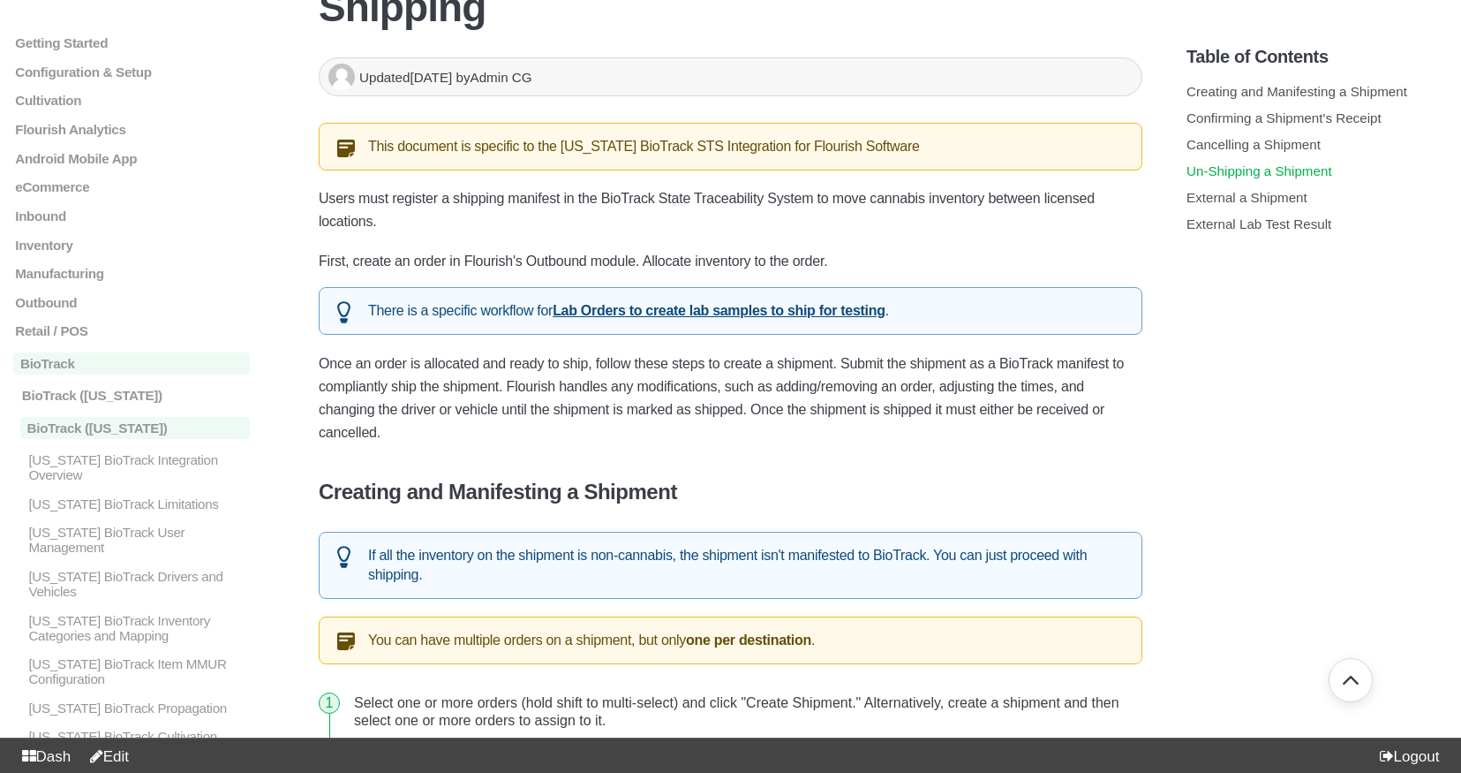
click at [1244, 170] on link "Un-Shipping a Shipment" at bounding box center [1260, 170] width 146 height 15
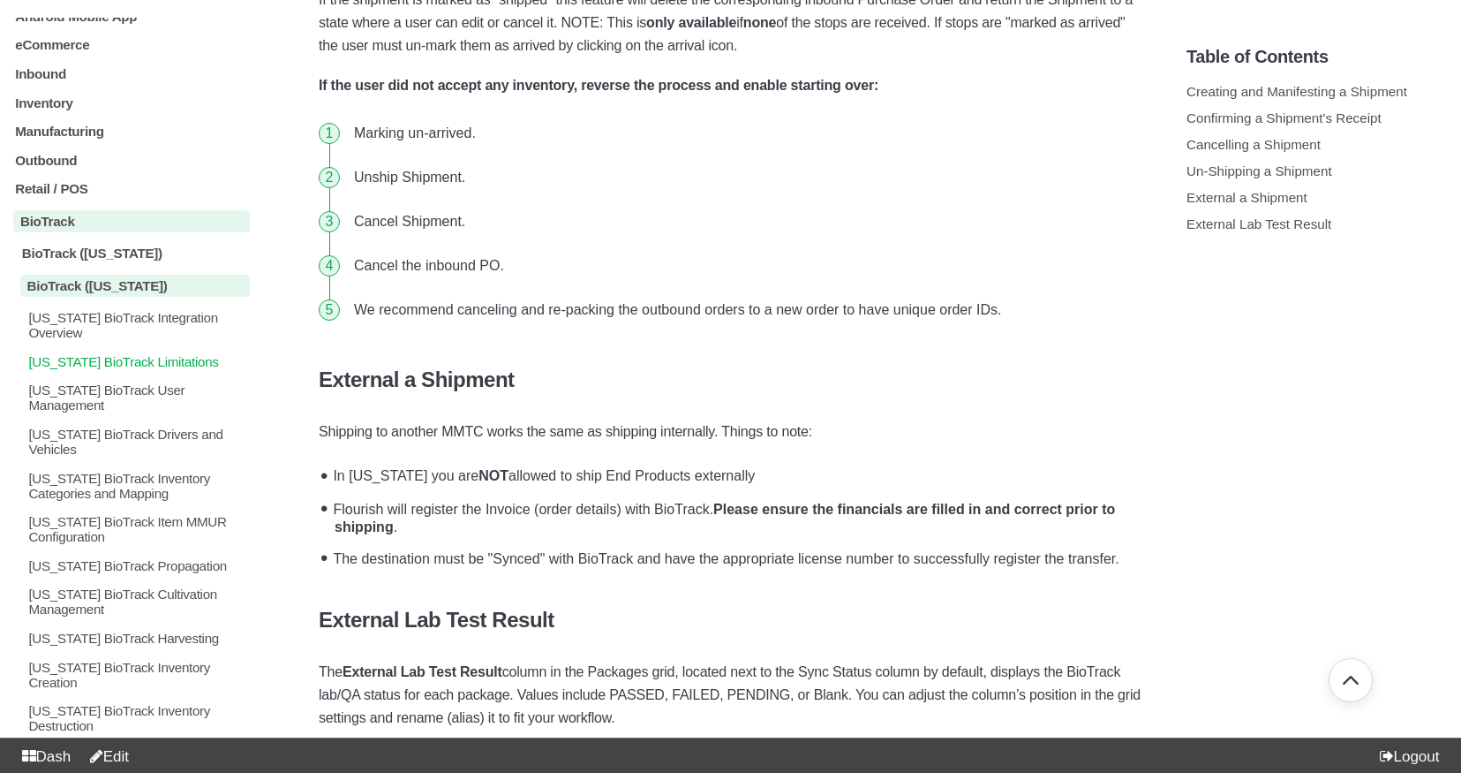
scroll to position [143, 0]
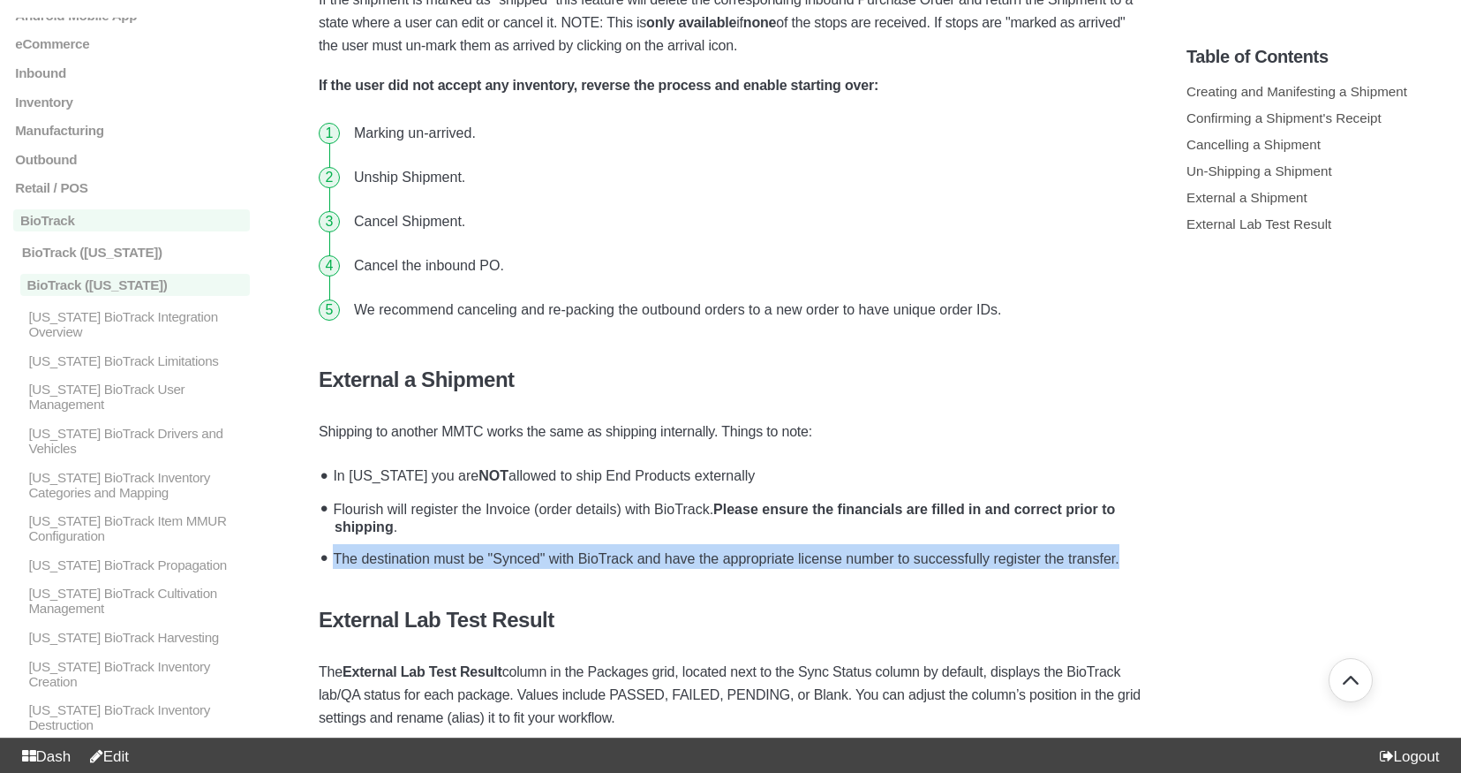
drag, startPoint x: 337, startPoint y: 517, endPoint x: 404, endPoint y: 530, distance: 67.5
click at [404, 540] on li "The destination must be "Synced" with BioTrack and have the appropriate license…" at bounding box center [735, 557] width 815 height 34
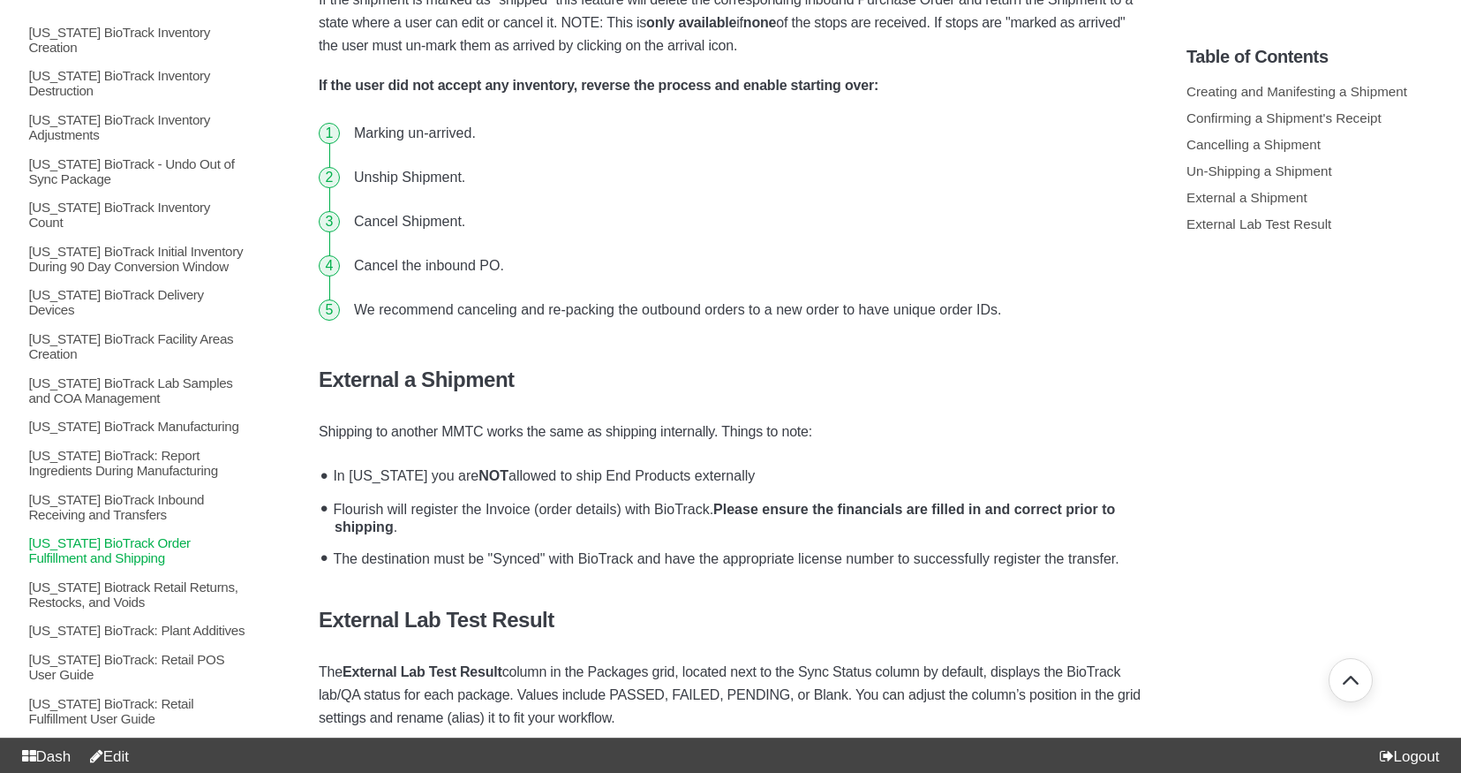
scroll to position [781, 0]
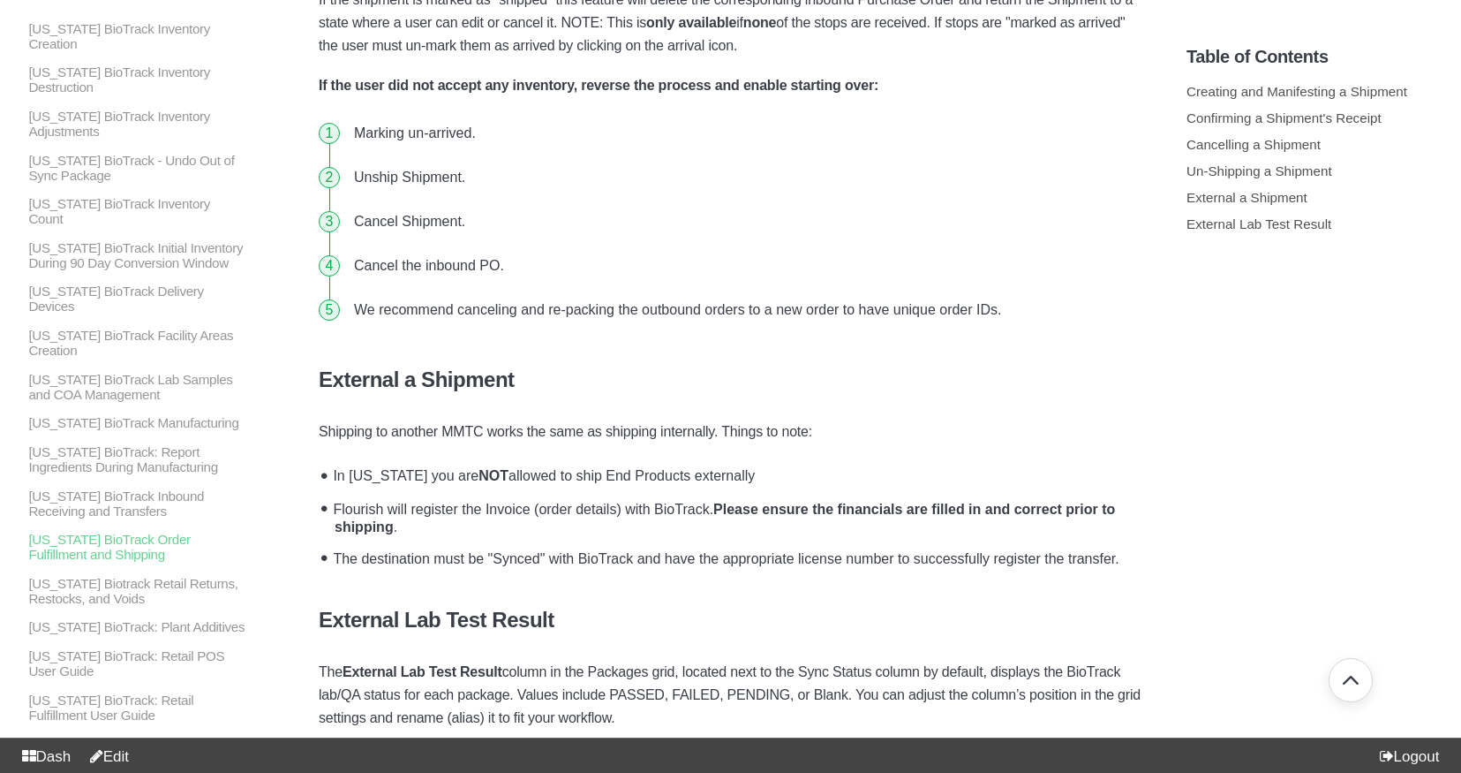
click at [450, 490] on li "Flourish will register the Invoice (order details) with BioTrack. Please ensure…" at bounding box center [735, 514] width 815 height 49
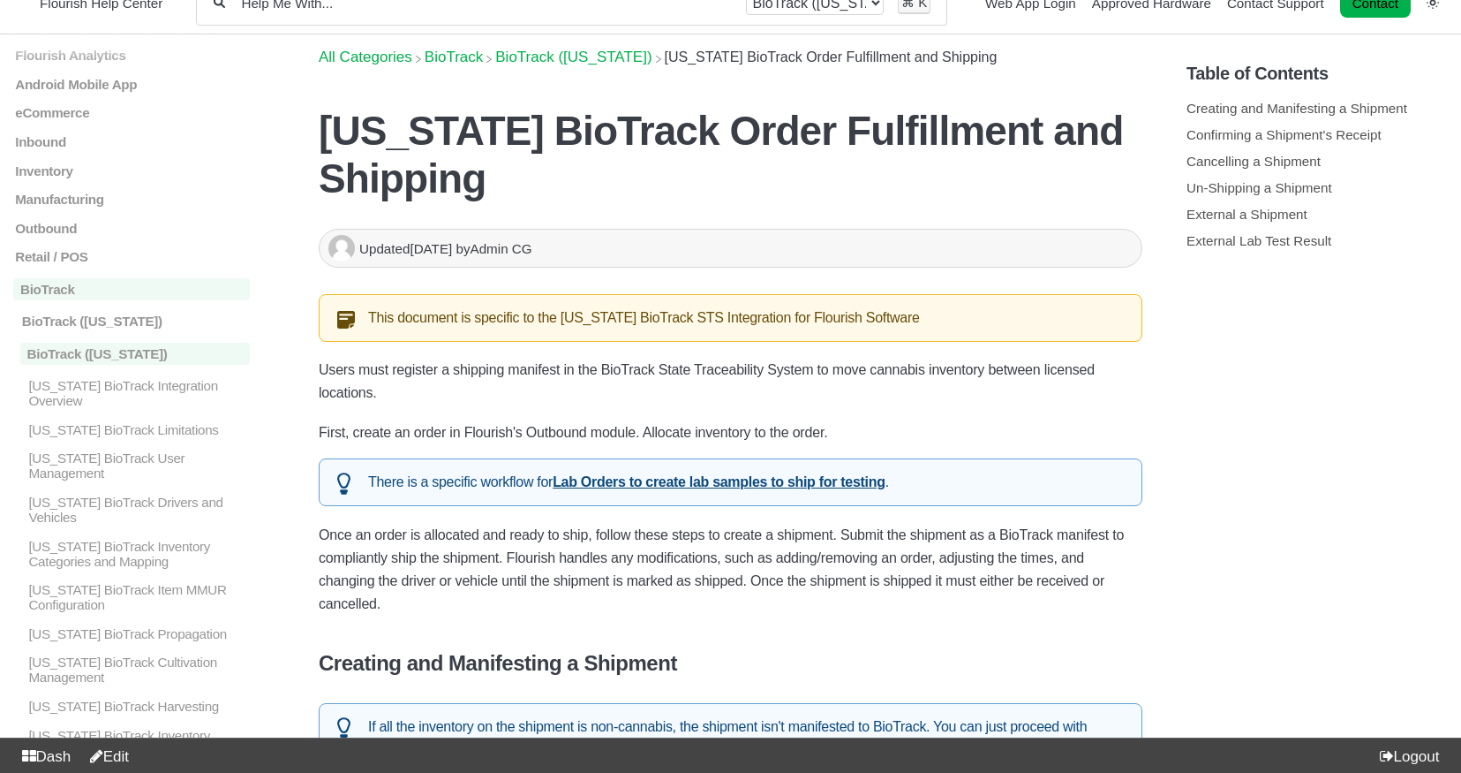
scroll to position [0, 0]
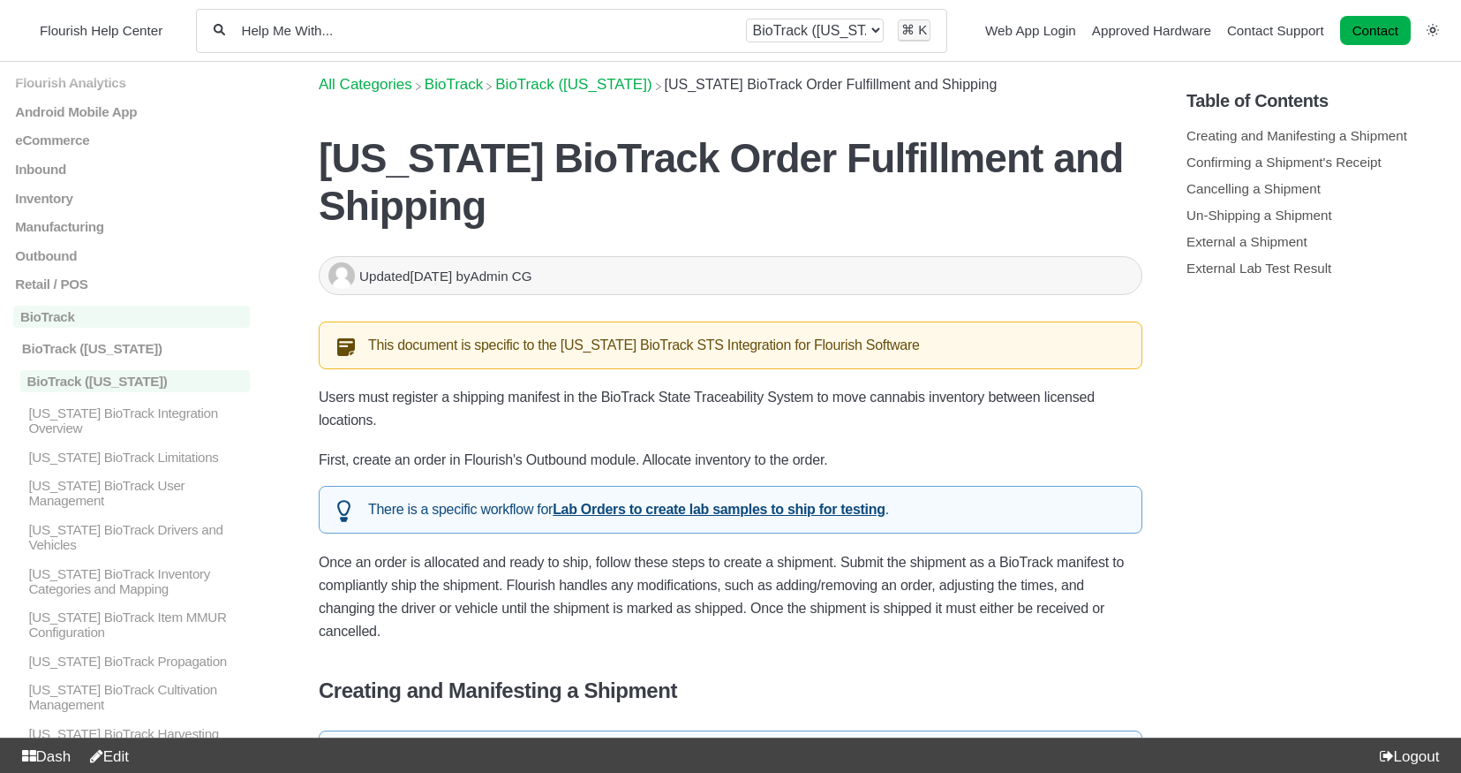
click at [471, 551] on p "Once an order is allocated and ready to ship, follow these steps to create a sh…" at bounding box center [731, 597] width 824 height 92
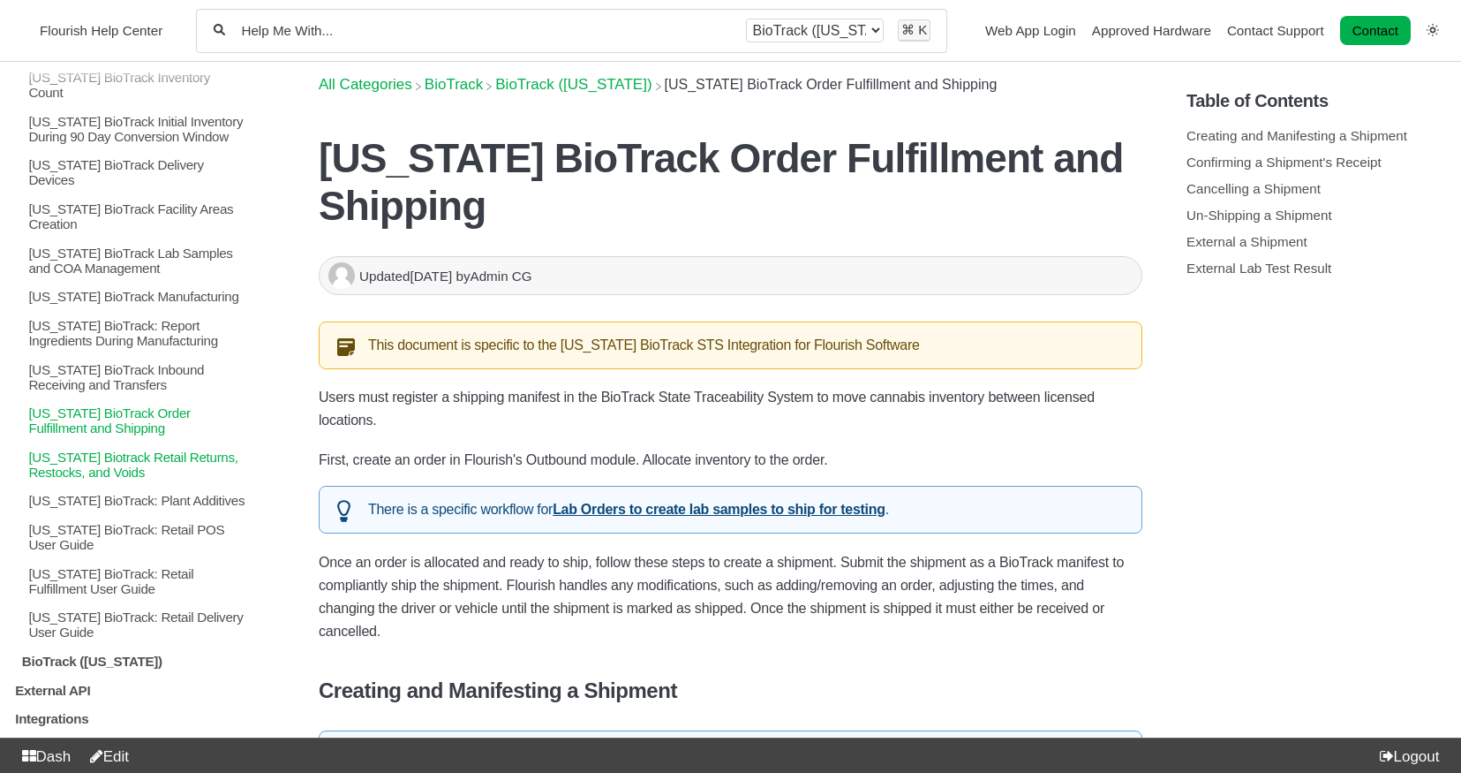
click at [109, 449] on p "[US_STATE] Biotrack Retail Returns, Restocks, and Voids" at bounding box center [137, 464] width 223 height 30
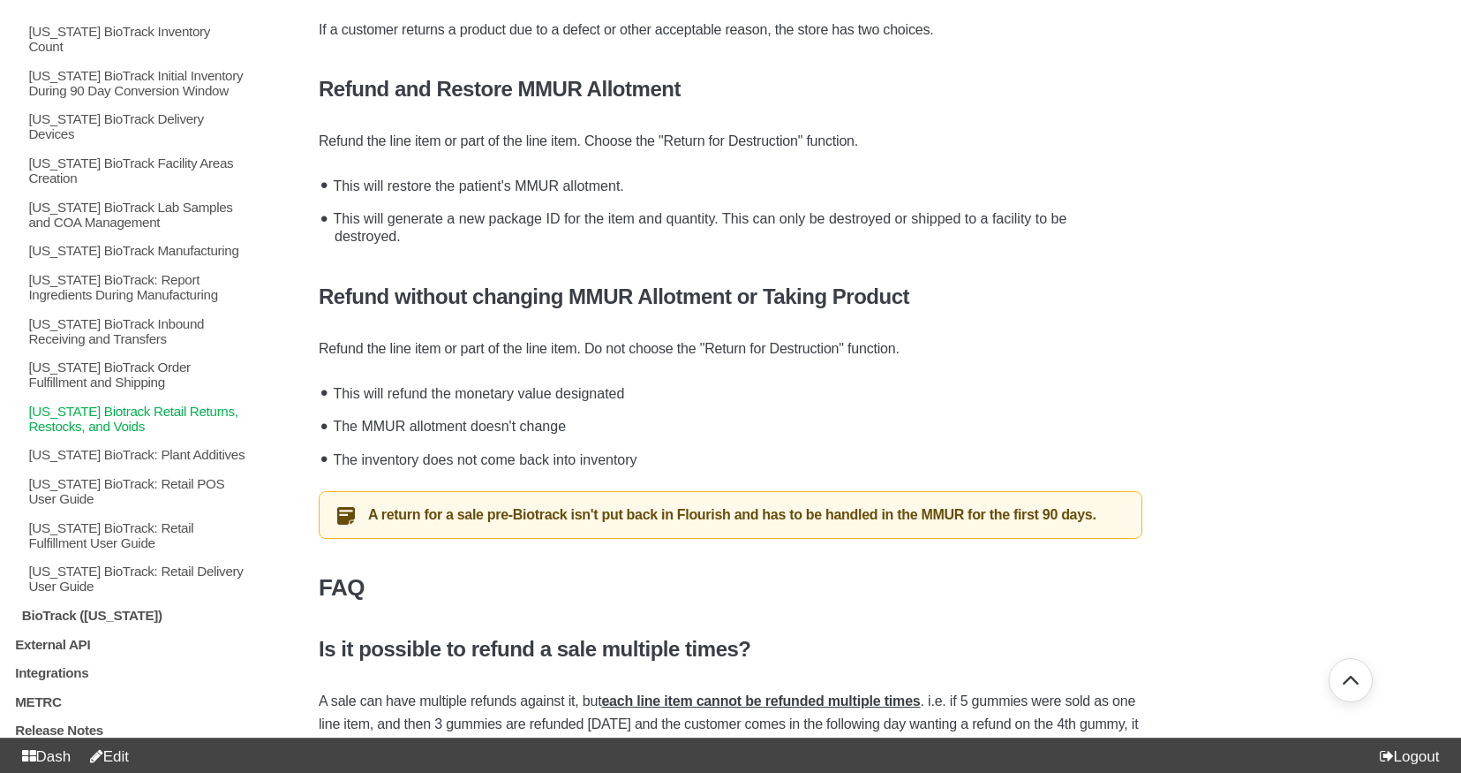
scroll to position [959, 0]
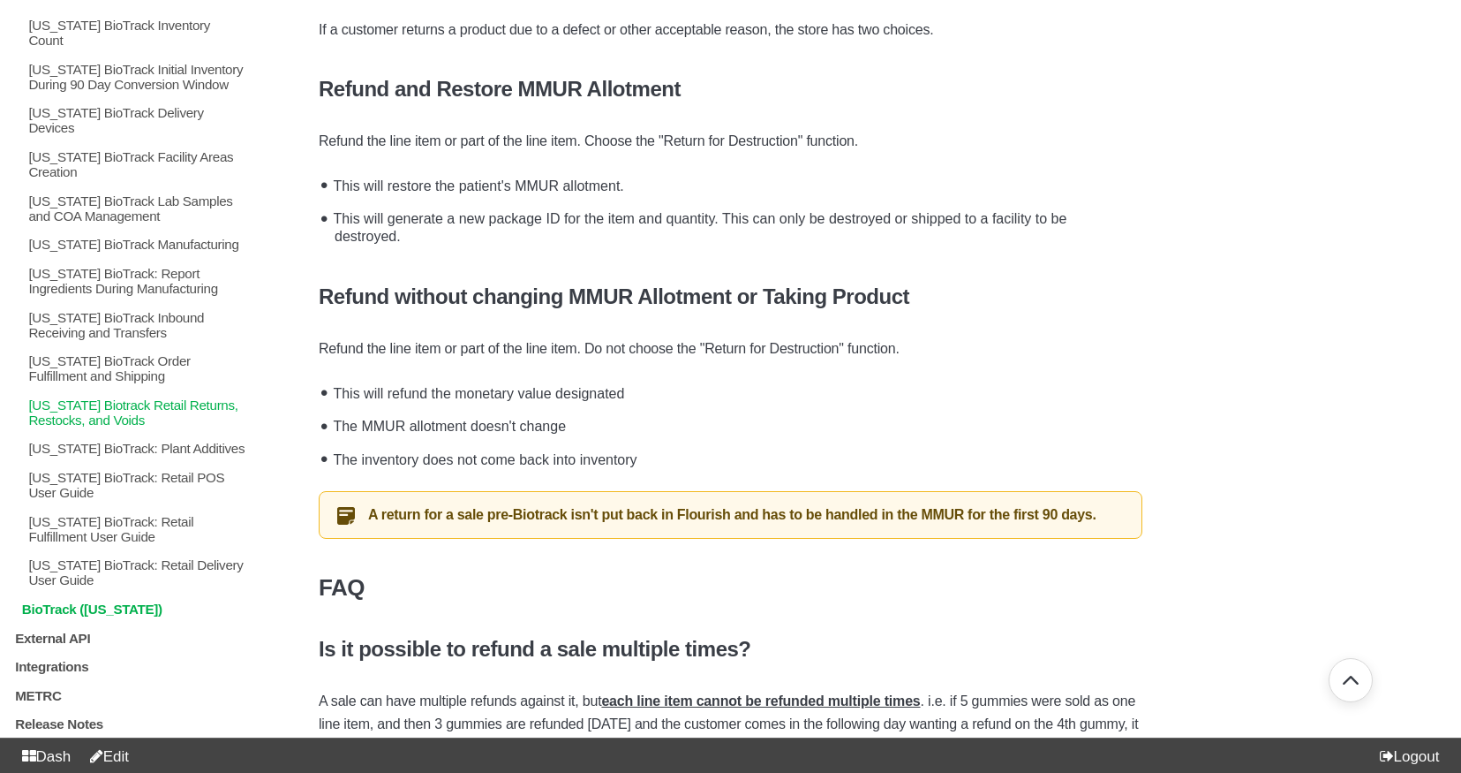
click at [71, 601] on p "BioTrack ([US_STATE])" at bounding box center [135, 608] width 230 height 15
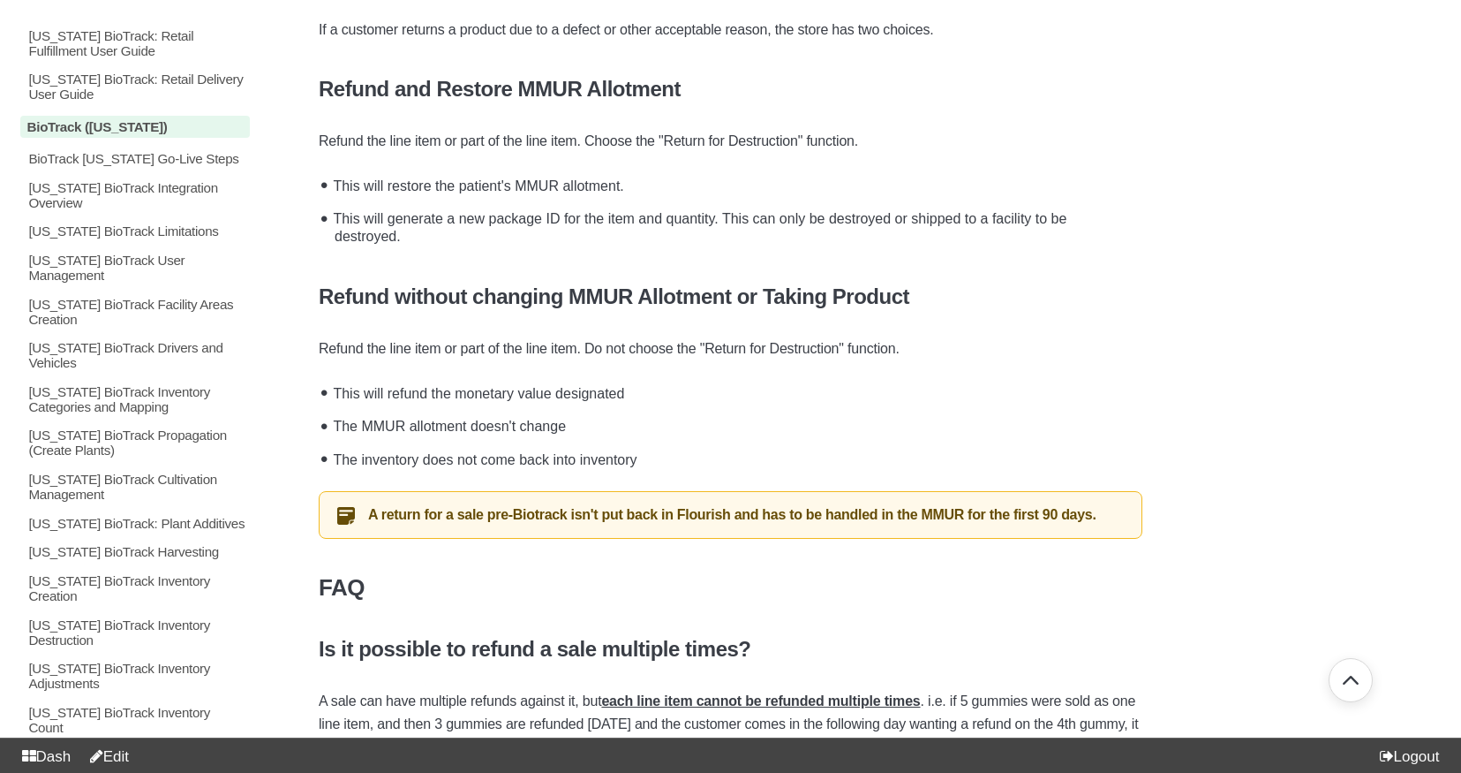
scroll to position [1452, 0]
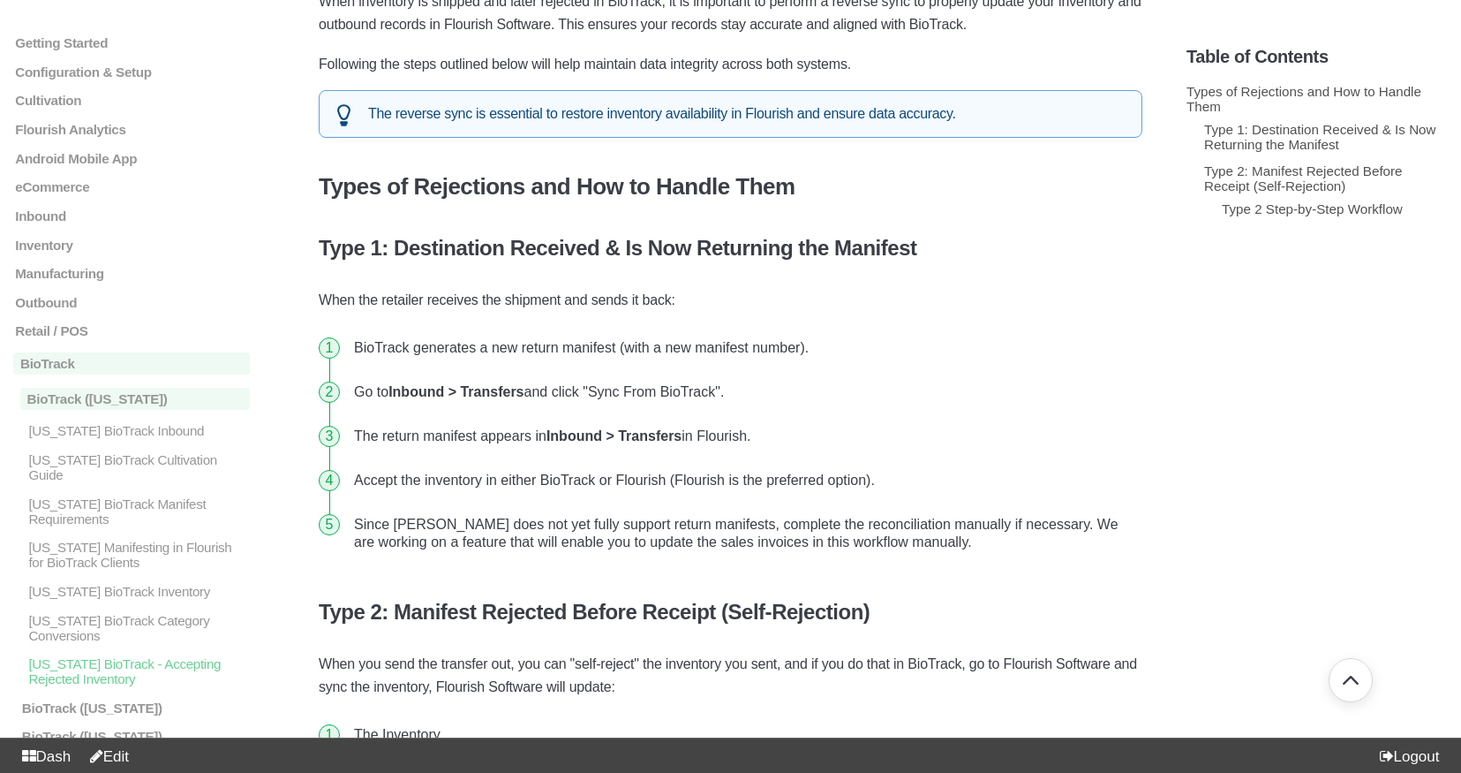
scroll to position [330, 0]
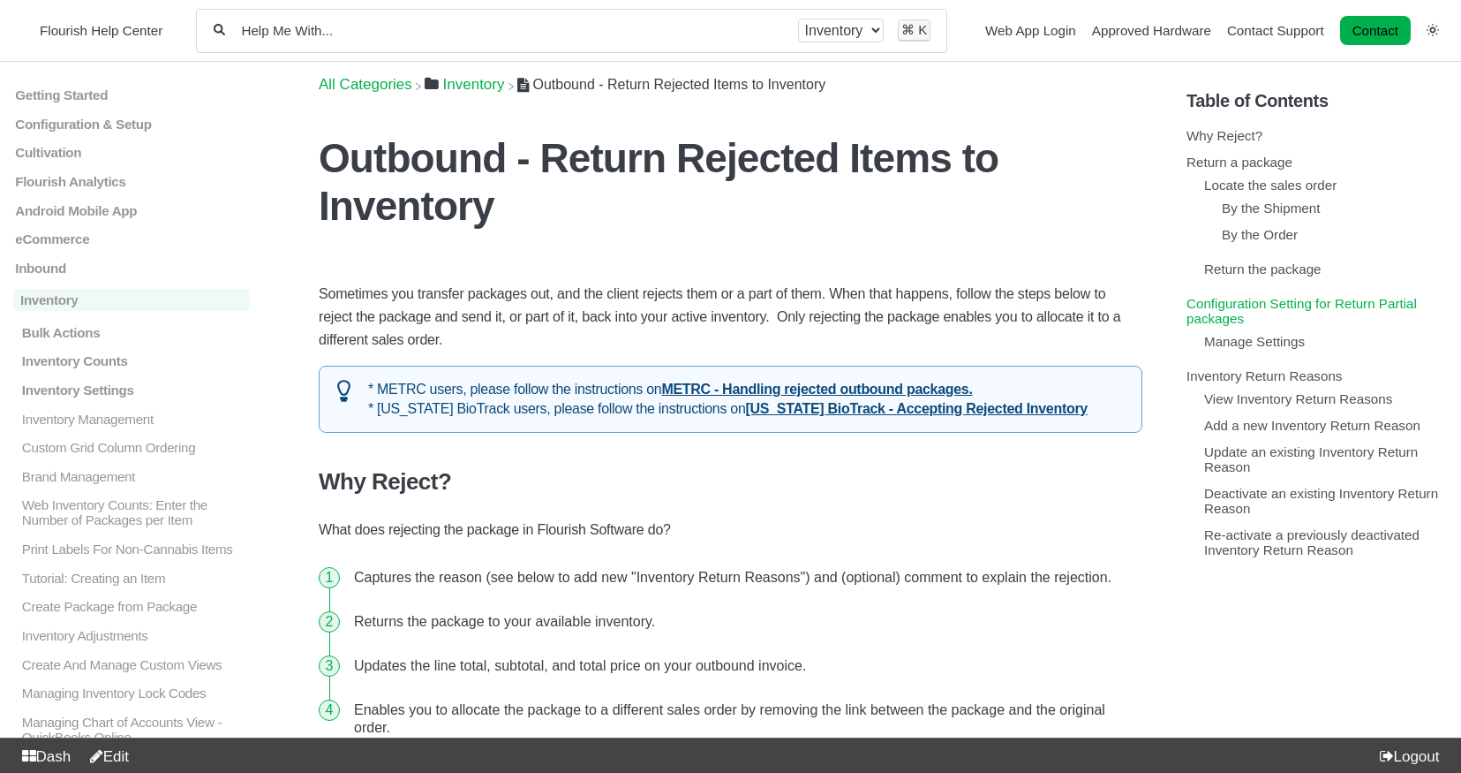
click at [1226, 319] on link "Configuration Setting for Return Partial packages" at bounding box center [1302, 311] width 230 height 30
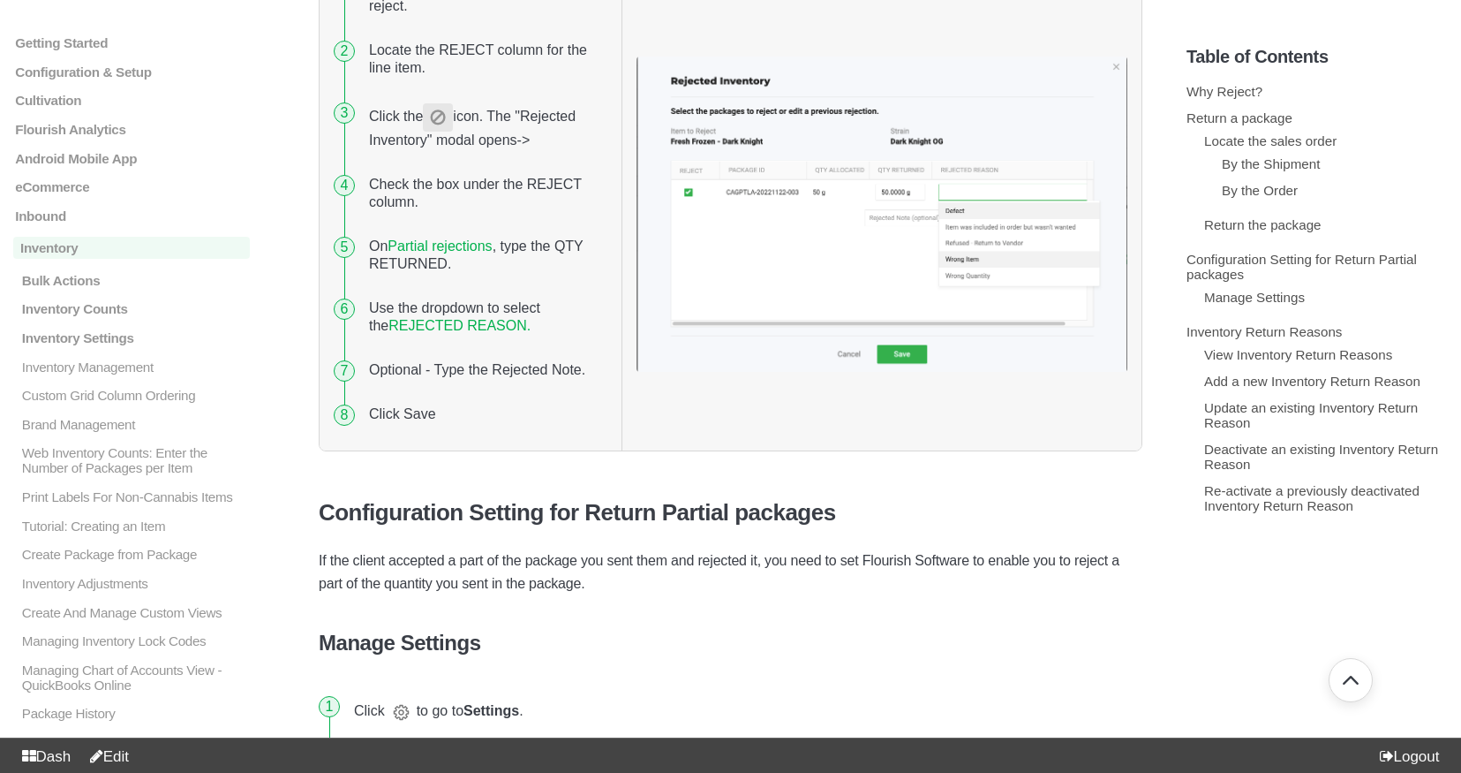
scroll to position [1770, 0]
click at [450, 239] on link "Partial rejections" at bounding box center [440, 246] width 104 height 15
click at [451, 239] on link "Partial rejections" at bounding box center [440, 246] width 104 height 15
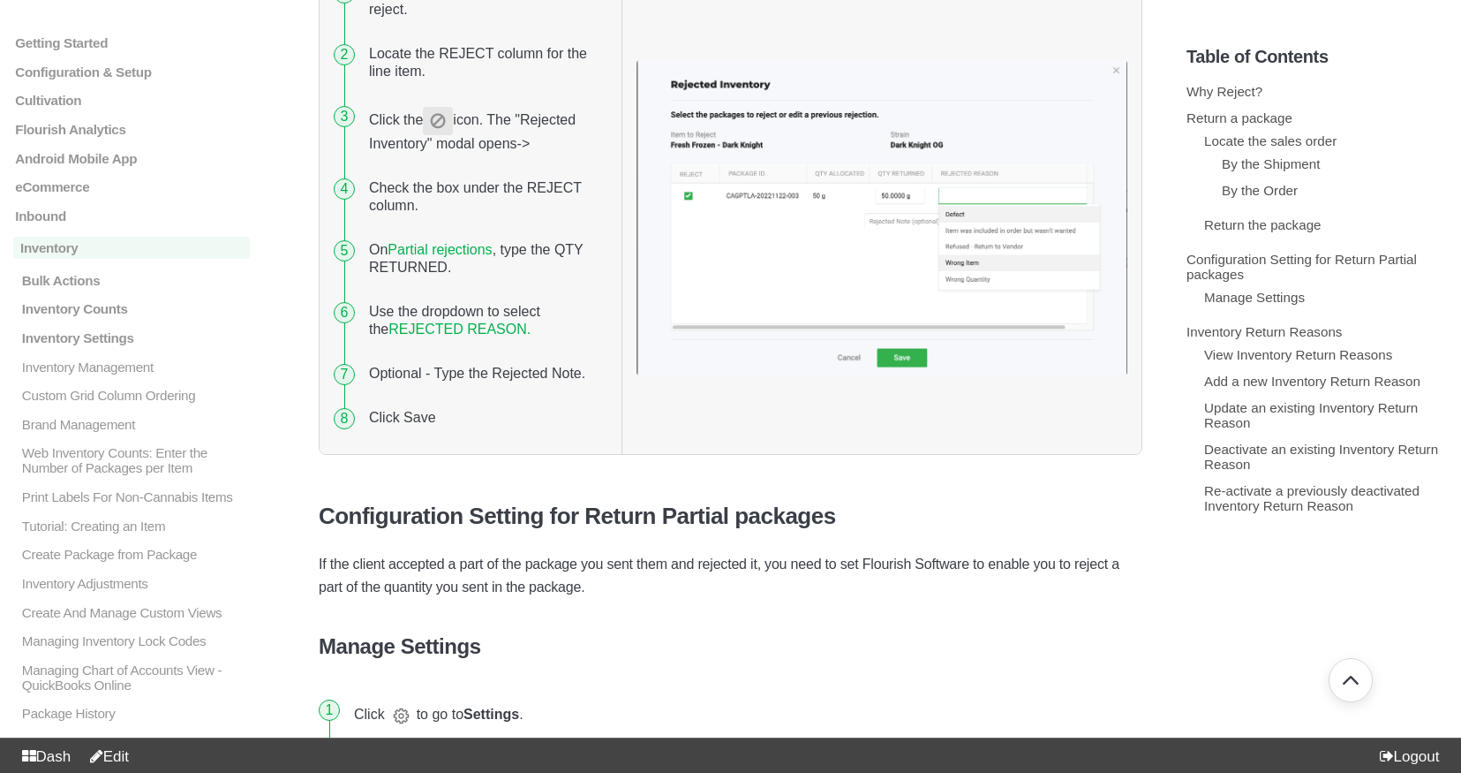
scroll to position [1766, 0]
click at [463, 322] on link "REJECTED REASON." at bounding box center [460, 329] width 142 height 15
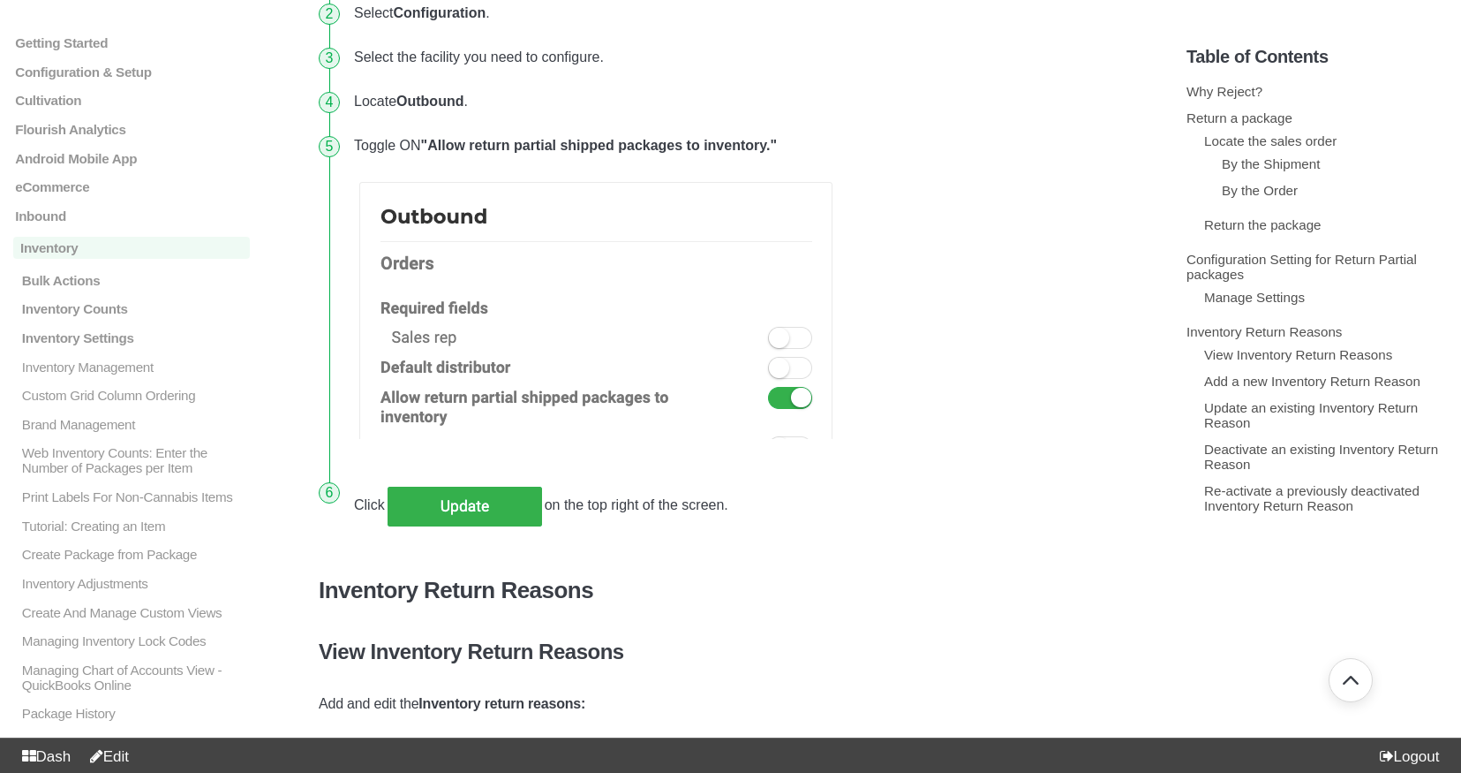
scroll to position [2023, 0]
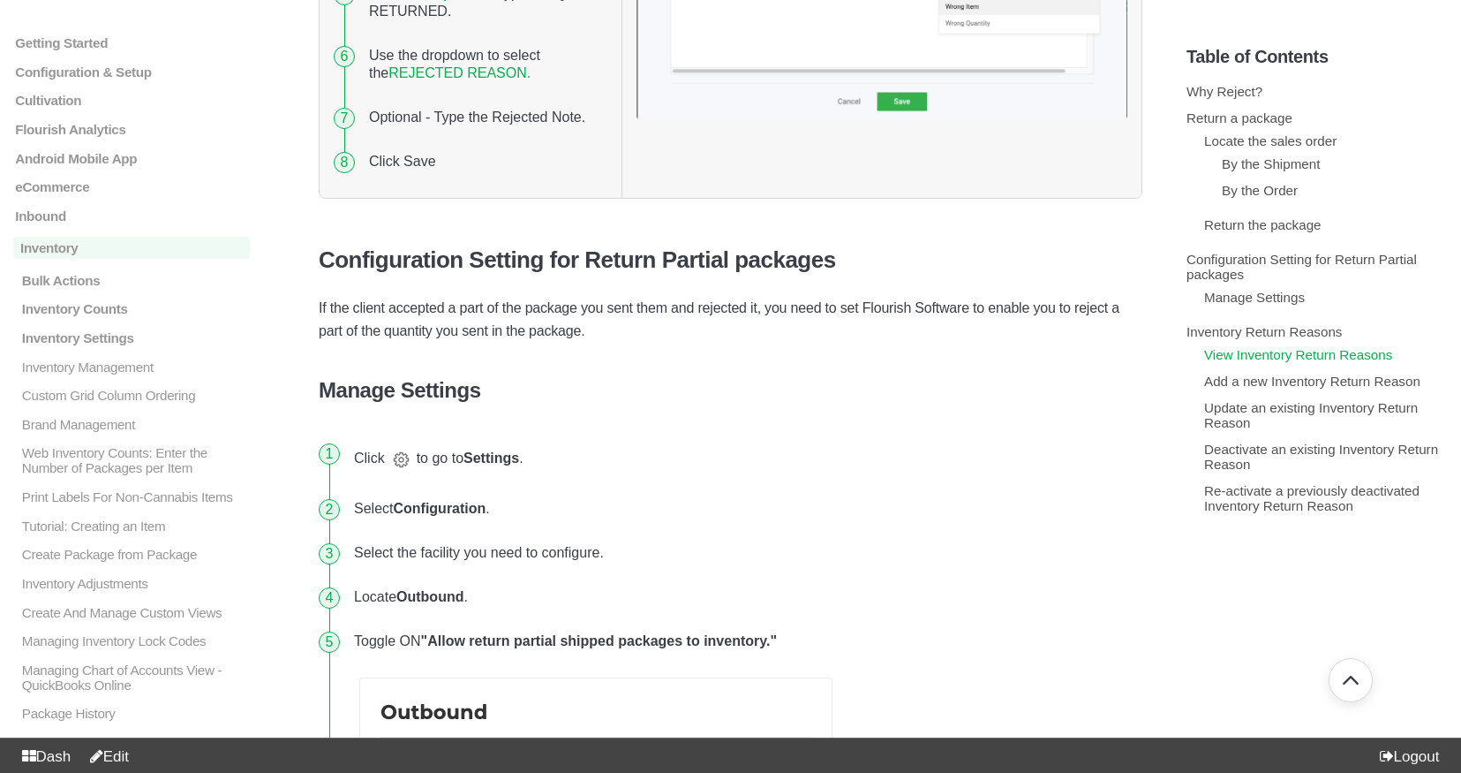
click at [1249, 362] on link "View Inventory Return Reasons" at bounding box center [1298, 354] width 188 height 15
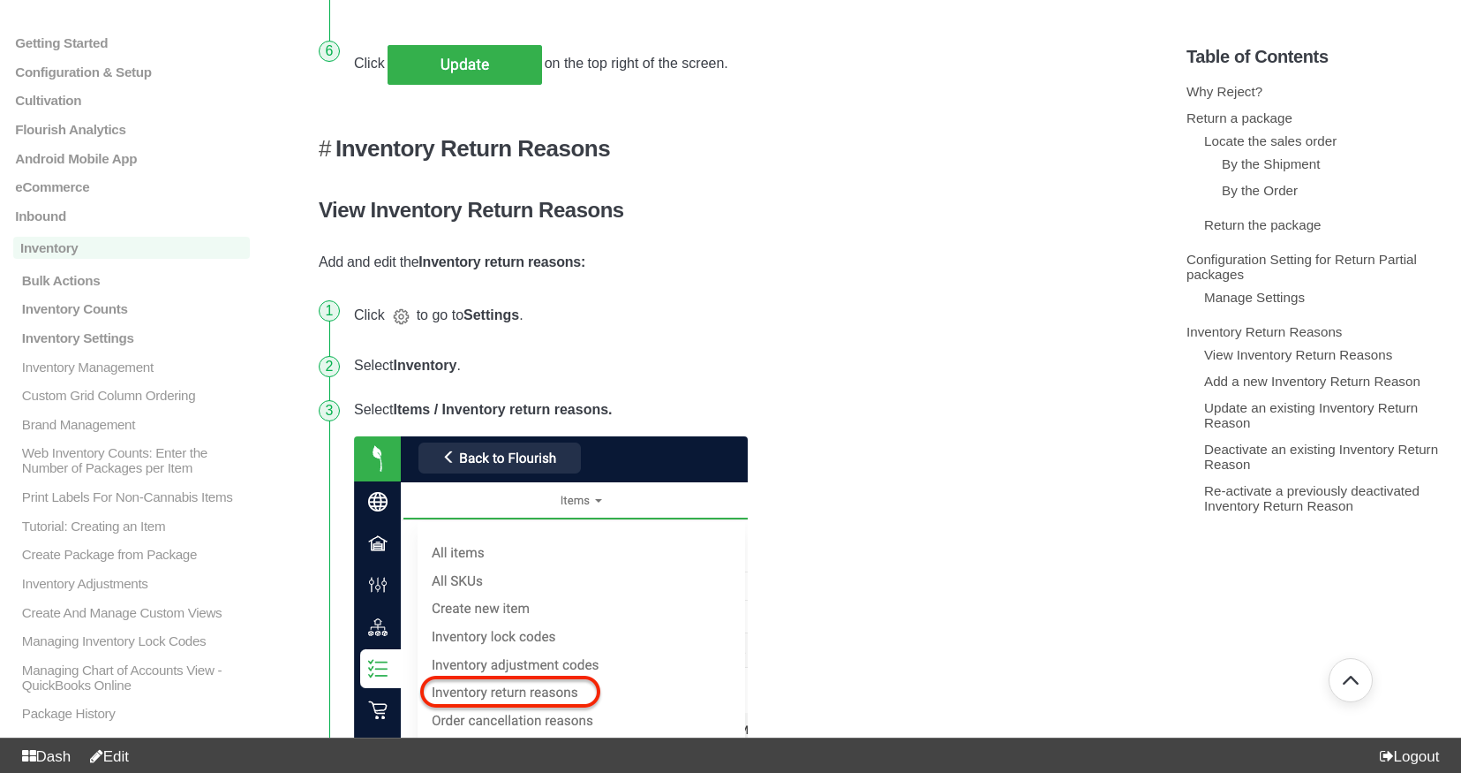
click at [513, 135] on h3 "Inventory Return Reasons" at bounding box center [731, 148] width 824 height 27
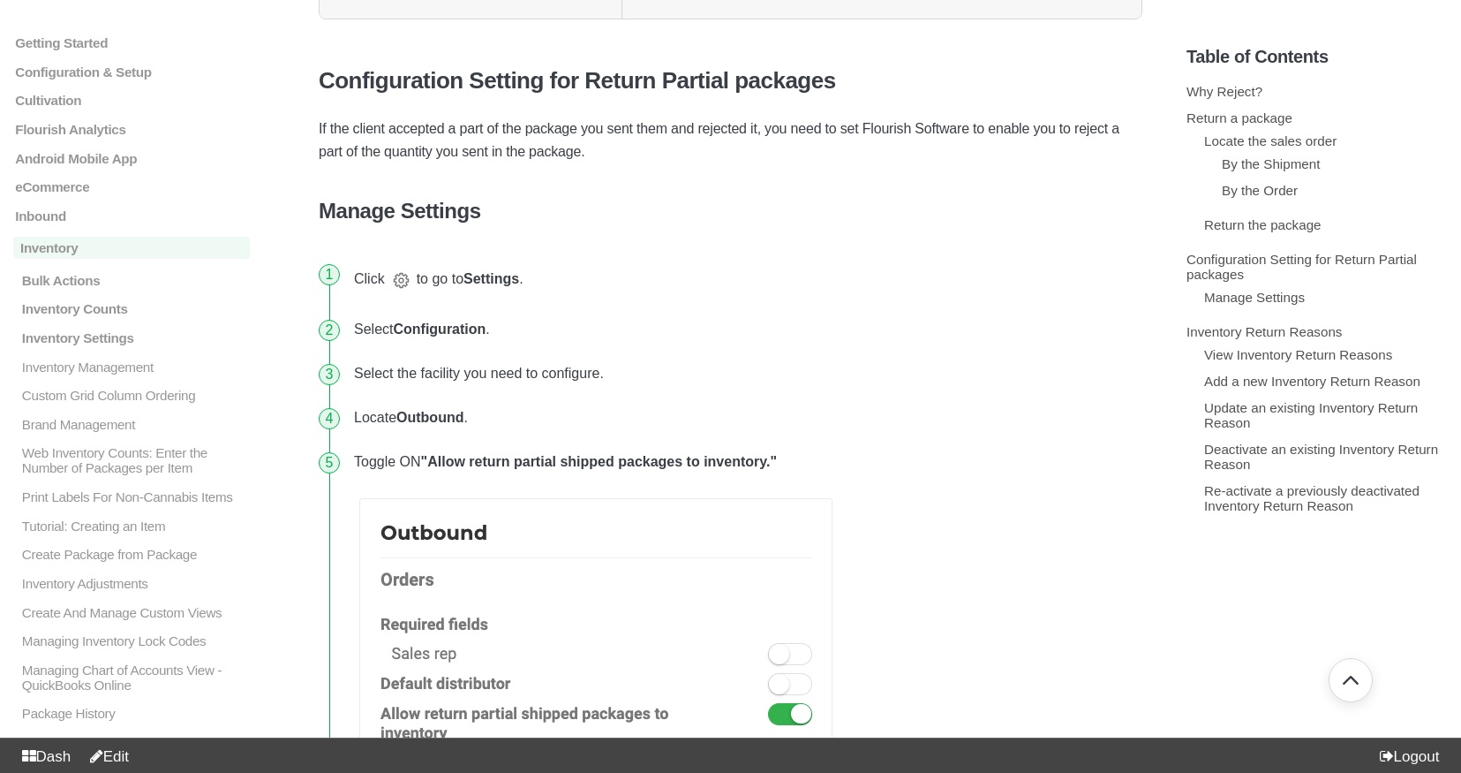
scroll to position [2199, 0]
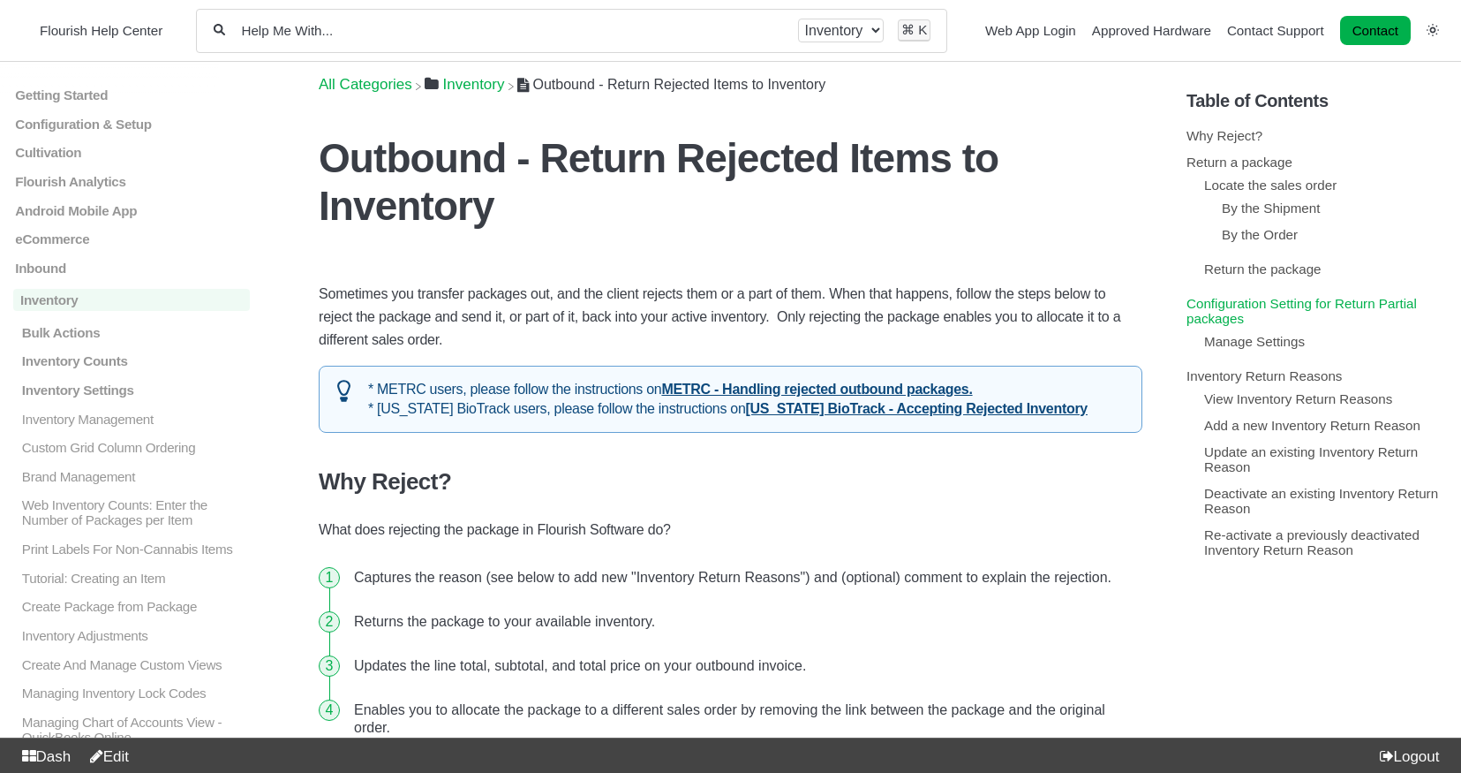
click at [1230, 314] on link "Configuration Setting for Return Partial packages" at bounding box center [1302, 311] width 230 height 30
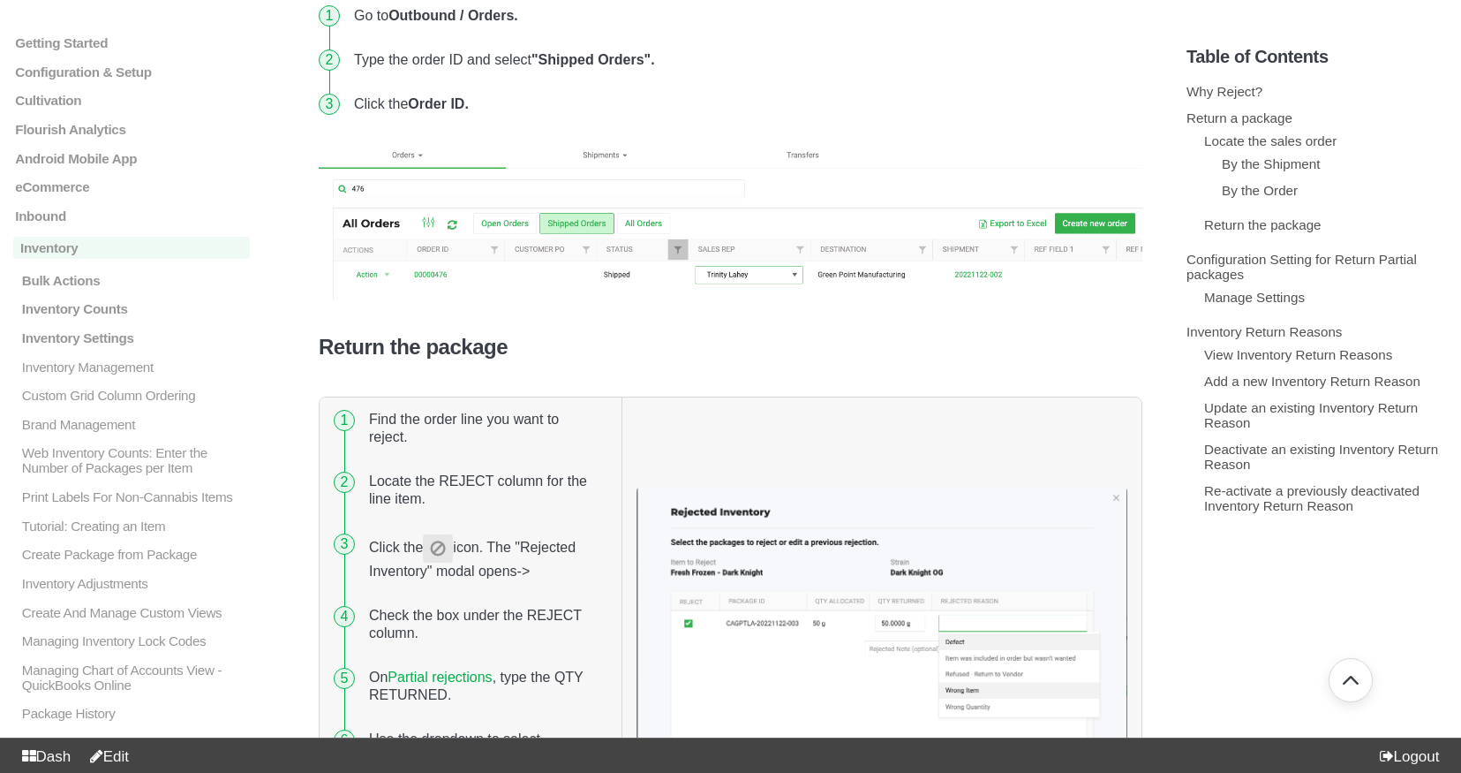
scroll to position [1438, 0]
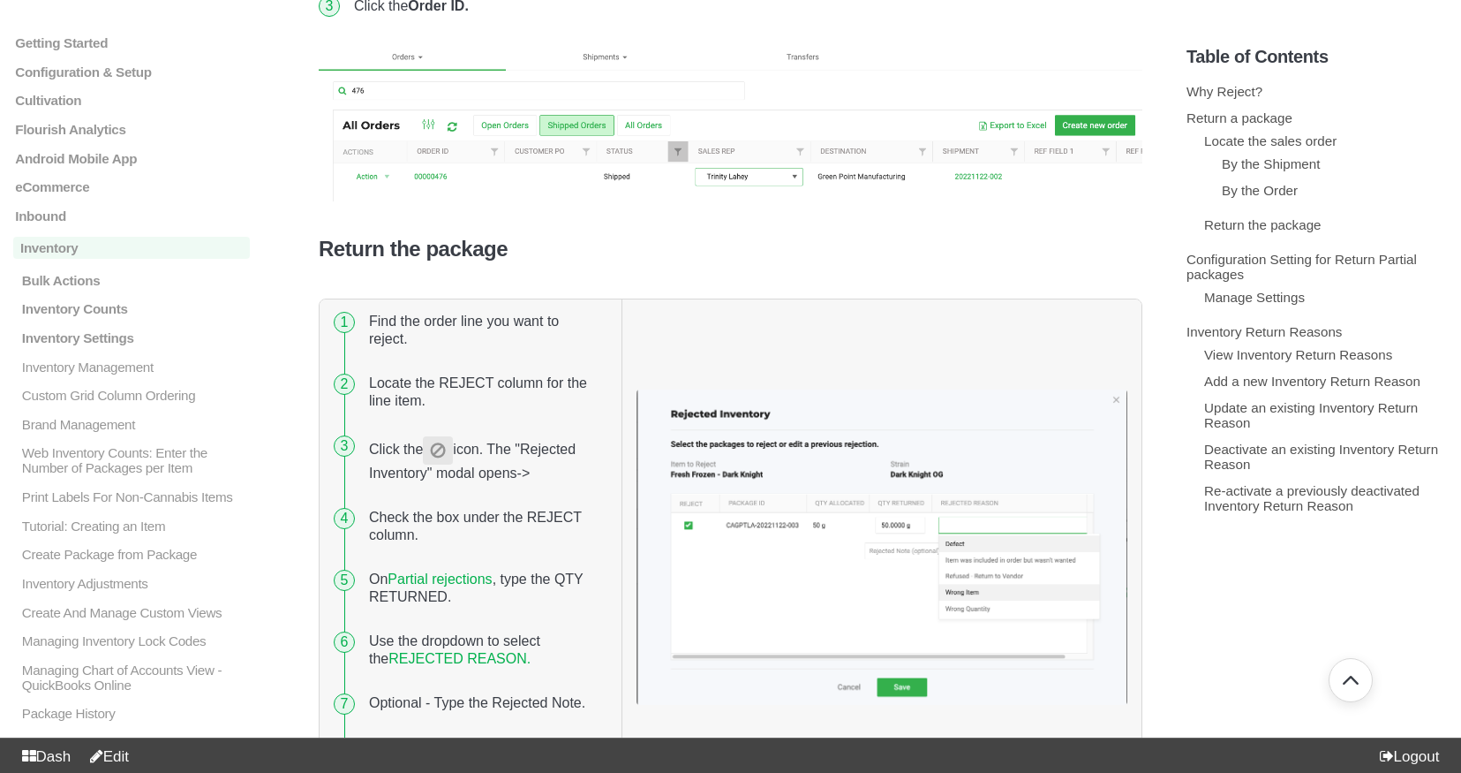
click at [480, 571] on link "Partial rejections" at bounding box center [440, 578] width 104 height 15
click at [454, 571] on link "Partial rejections" at bounding box center [440, 578] width 104 height 15
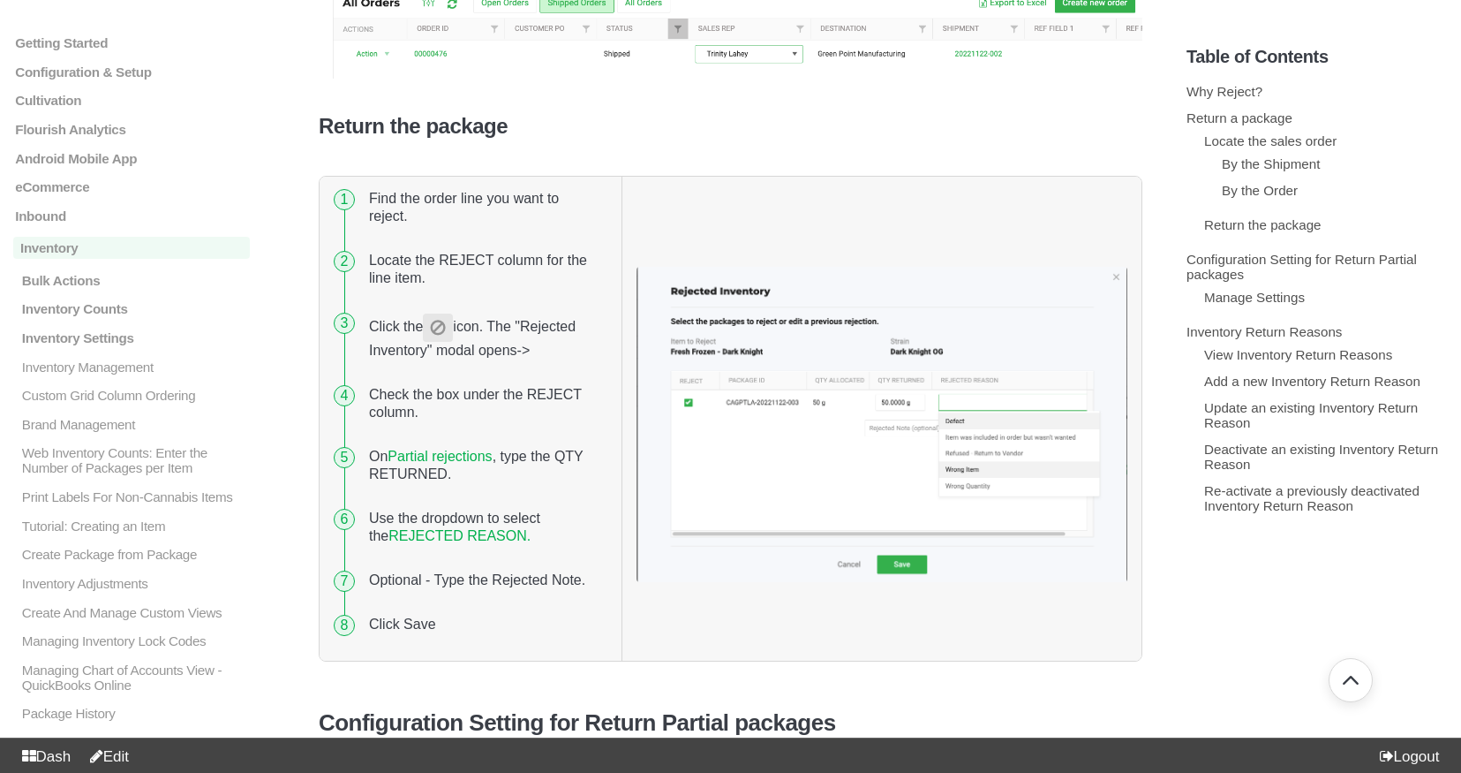
scroll to position [1580, 0]
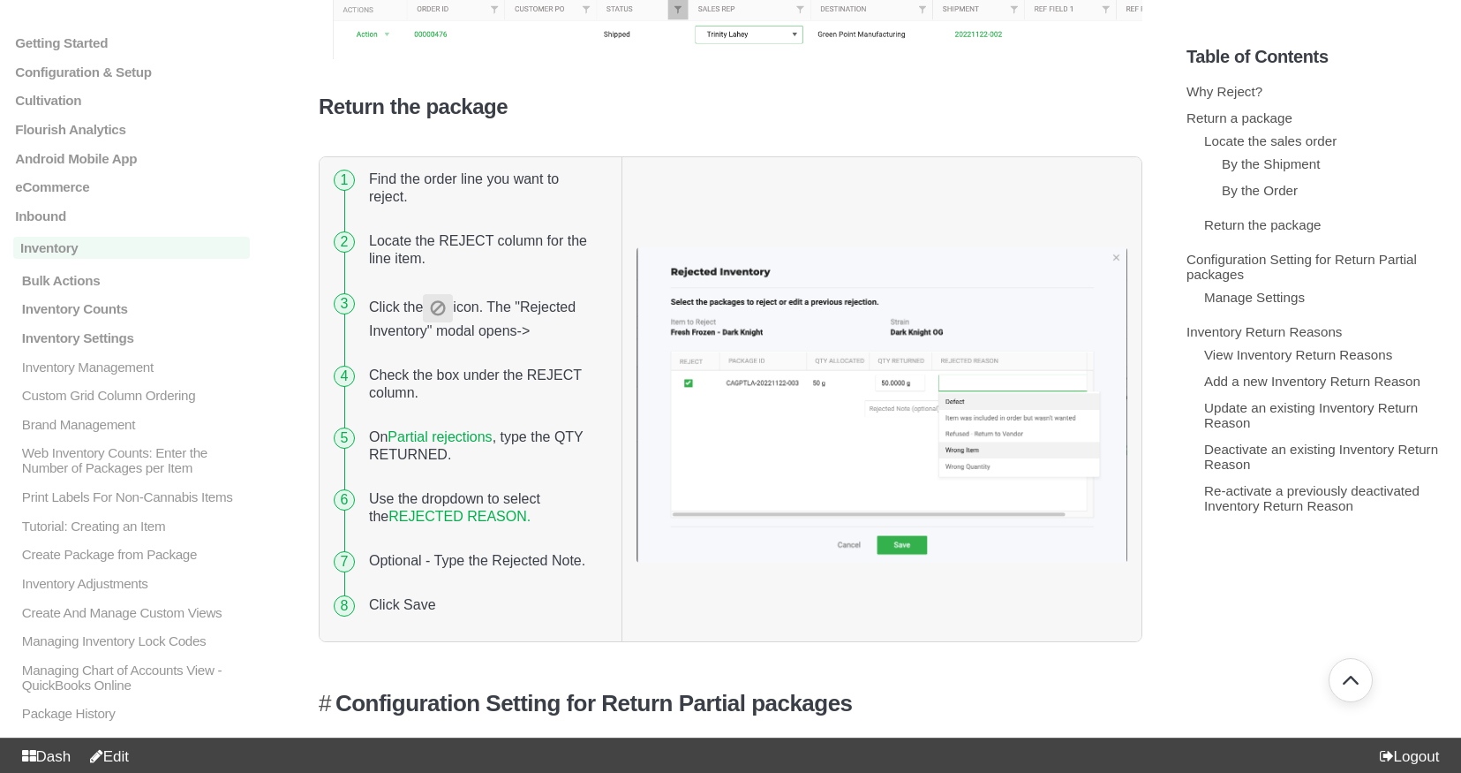
click at [615, 690] on h3 "Configuration Setting for Return Partial packages" at bounding box center [731, 703] width 824 height 27
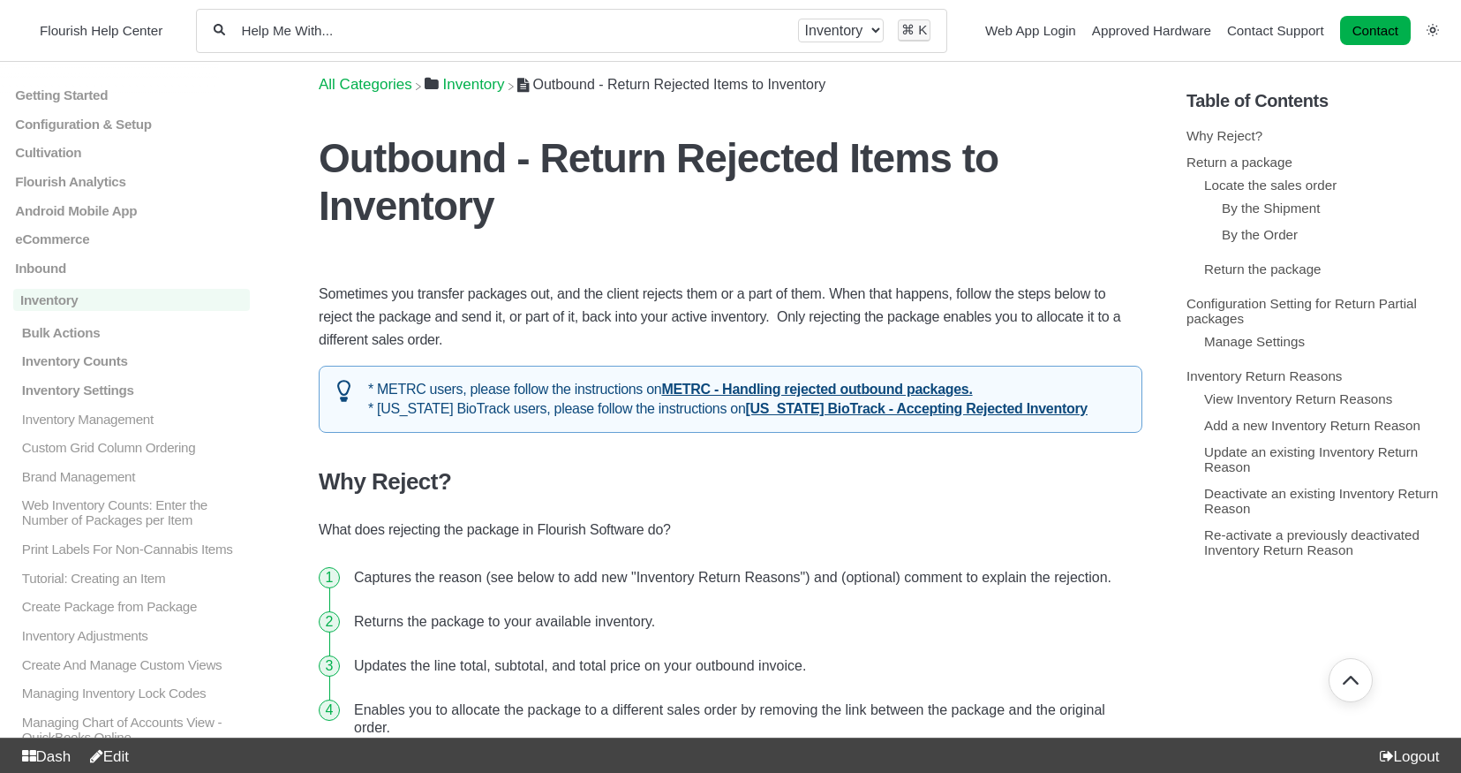
scroll to position [2219, 0]
click at [1272, 383] on link "Inventory Return Reasons" at bounding box center [1264, 375] width 155 height 15
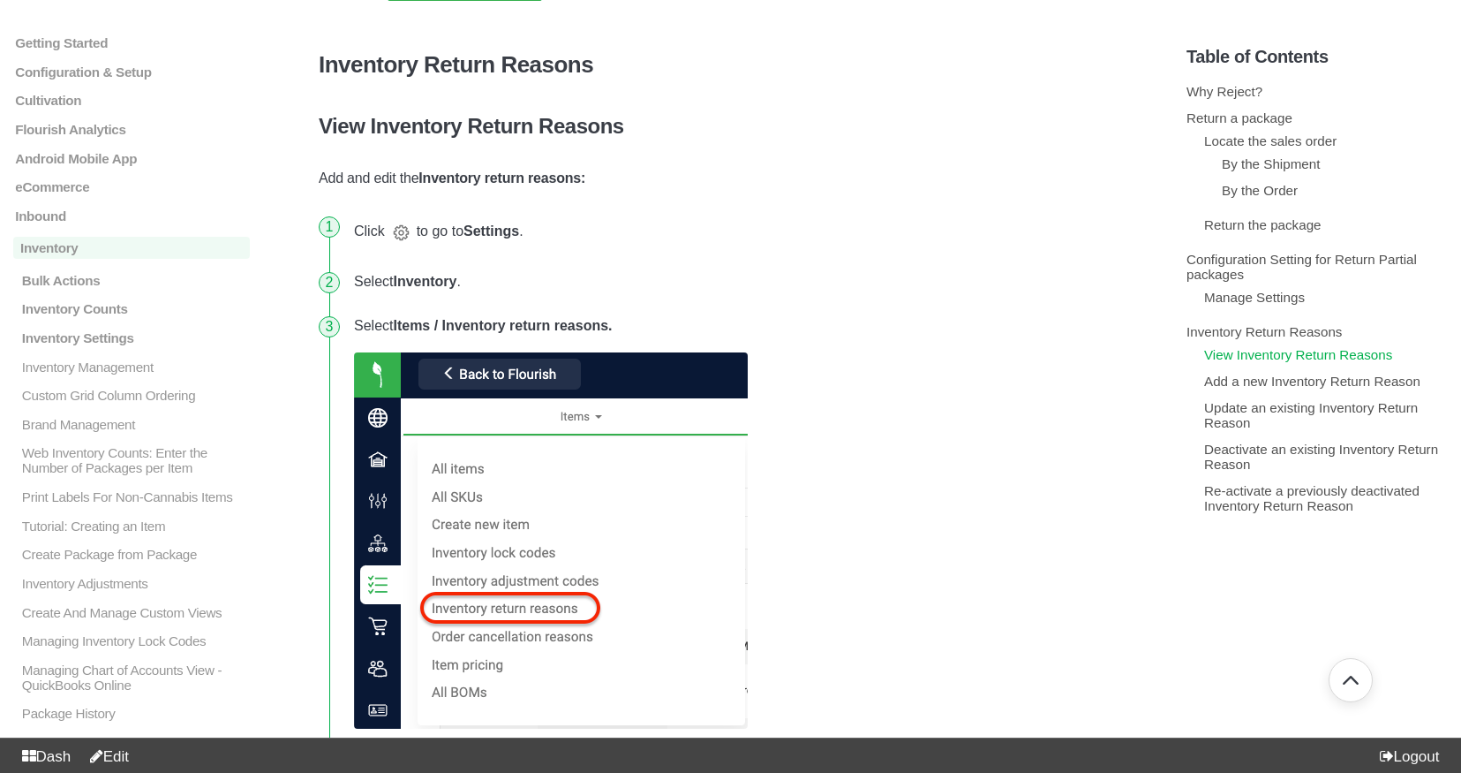
click at [1272, 362] on link "View Inventory Return Reasons" at bounding box center [1298, 354] width 188 height 15
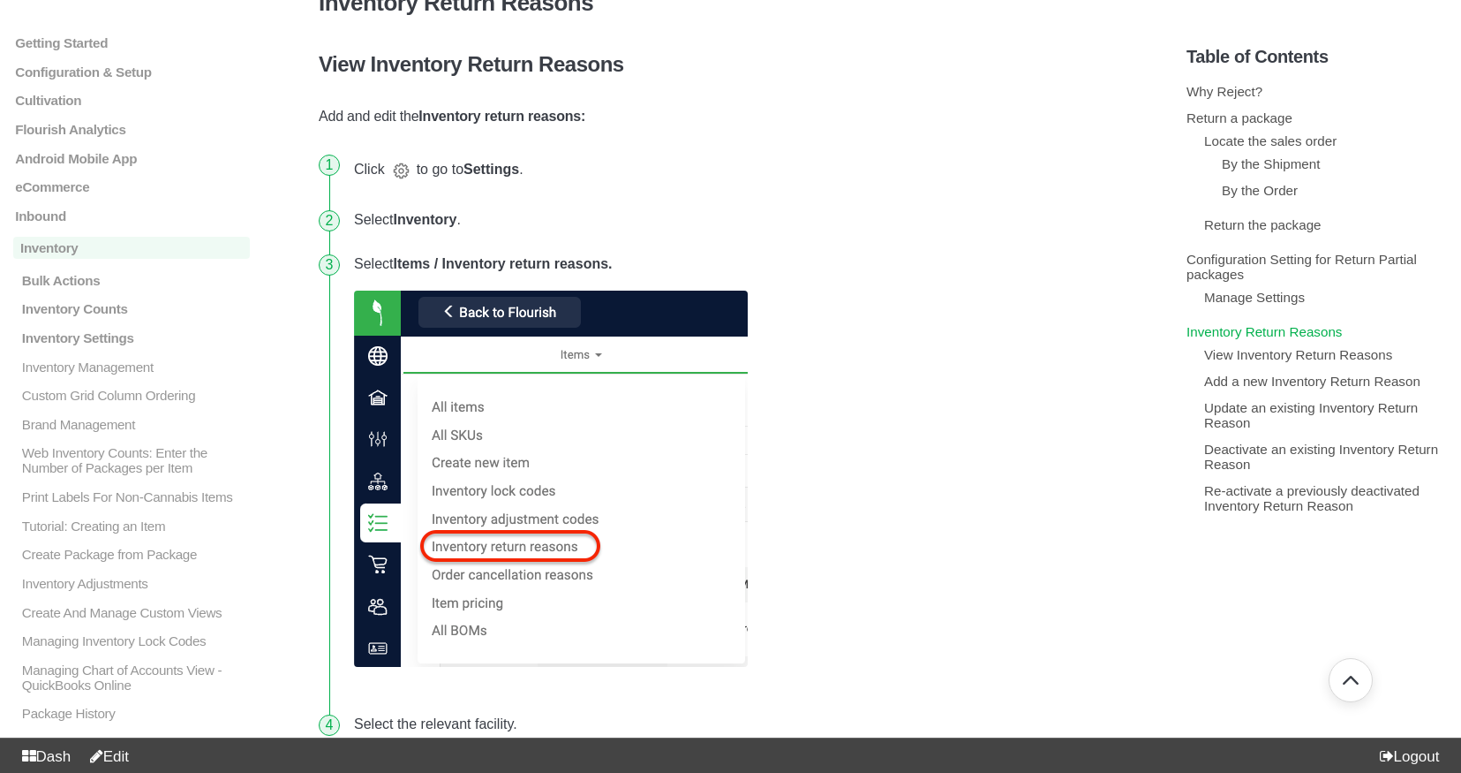
click at [1267, 339] on link "Inventory Return Reasons" at bounding box center [1264, 331] width 155 height 15
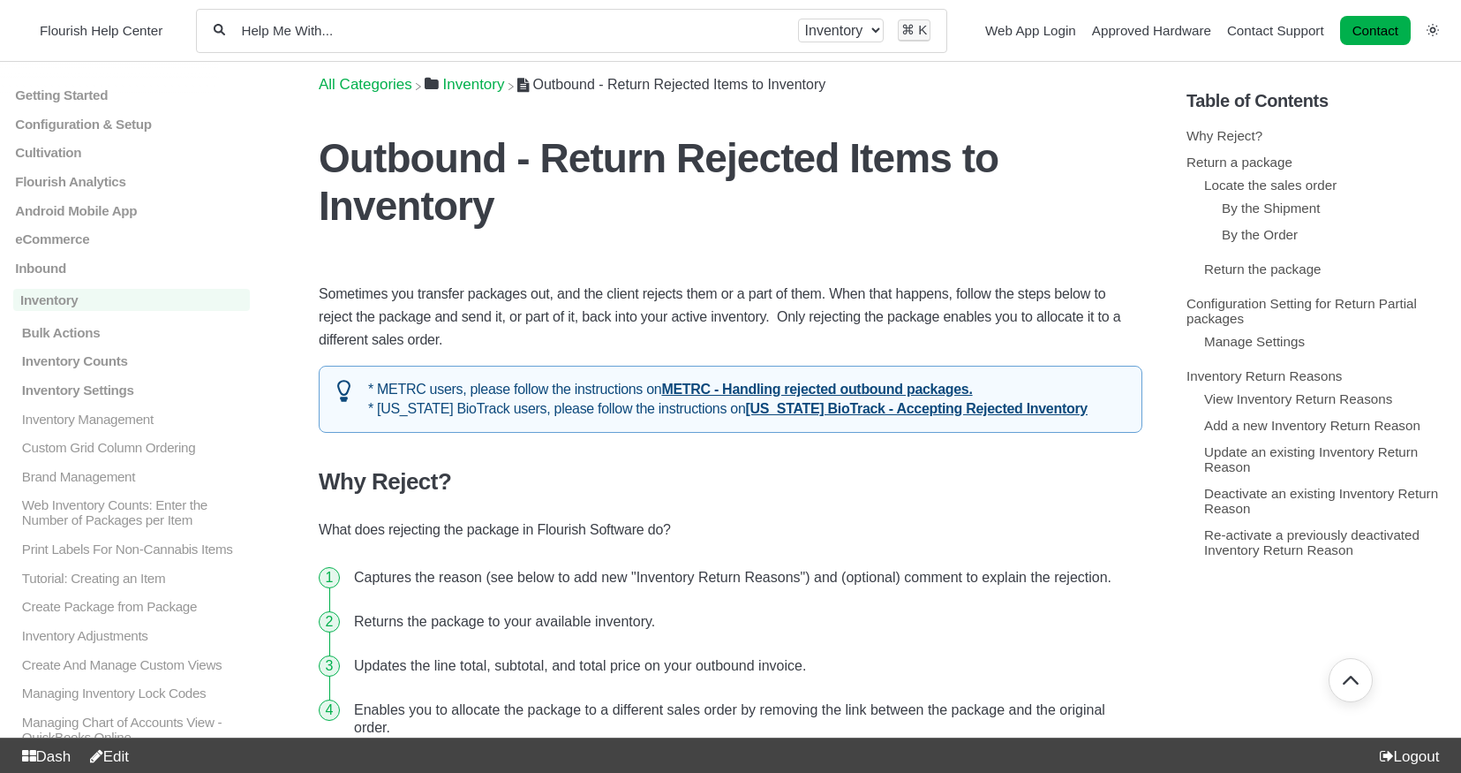
scroll to position [3044, 0]
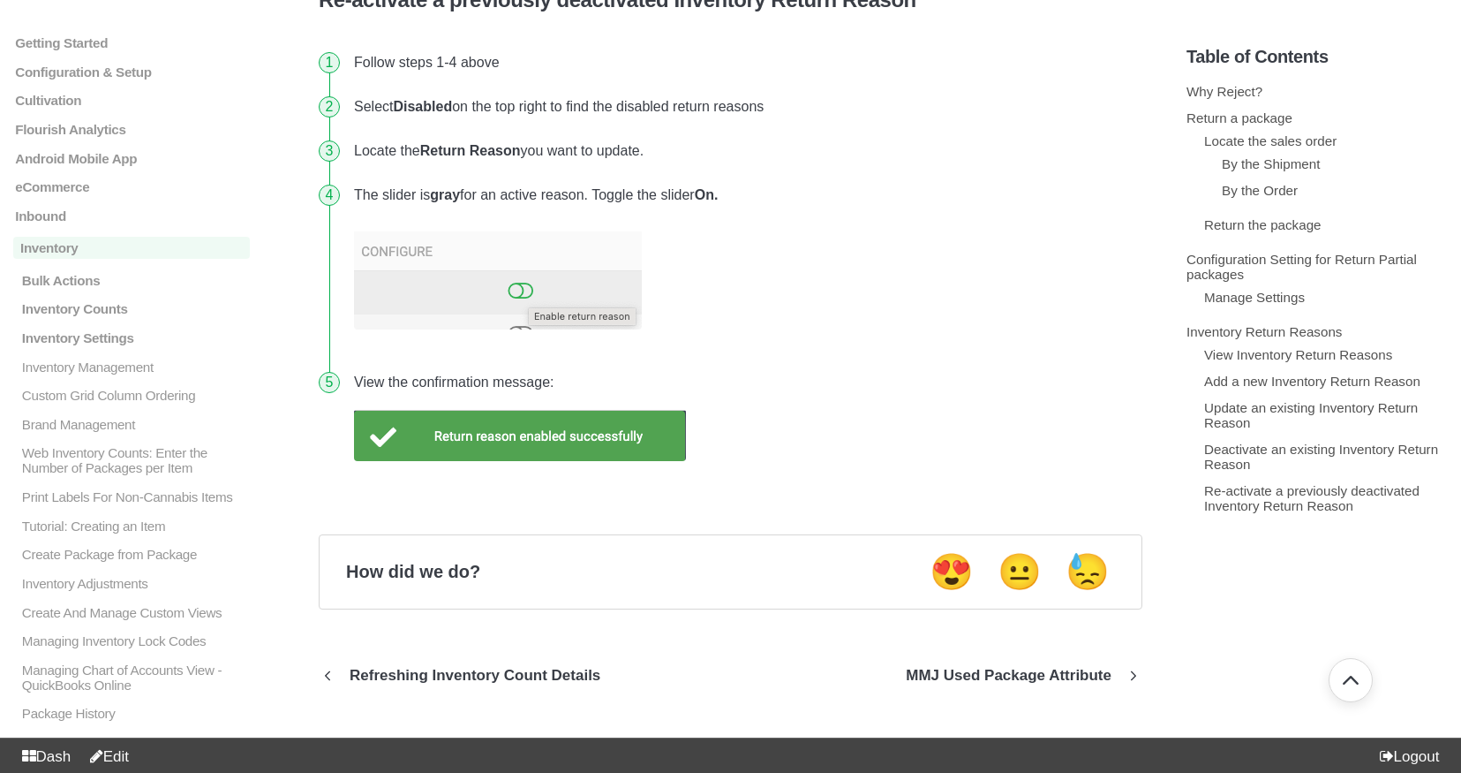
scroll to position [5220, 0]
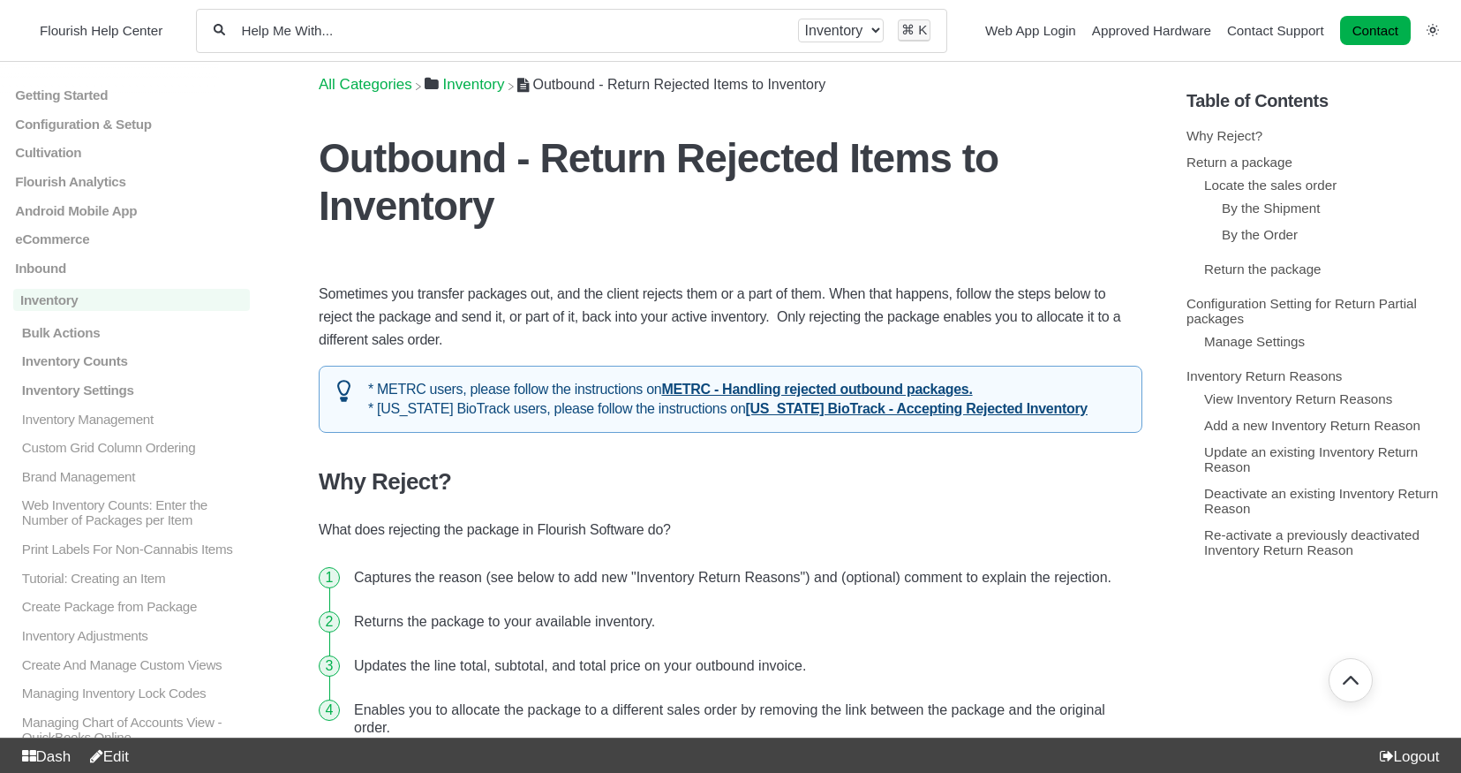
scroll to position [2219, 0]
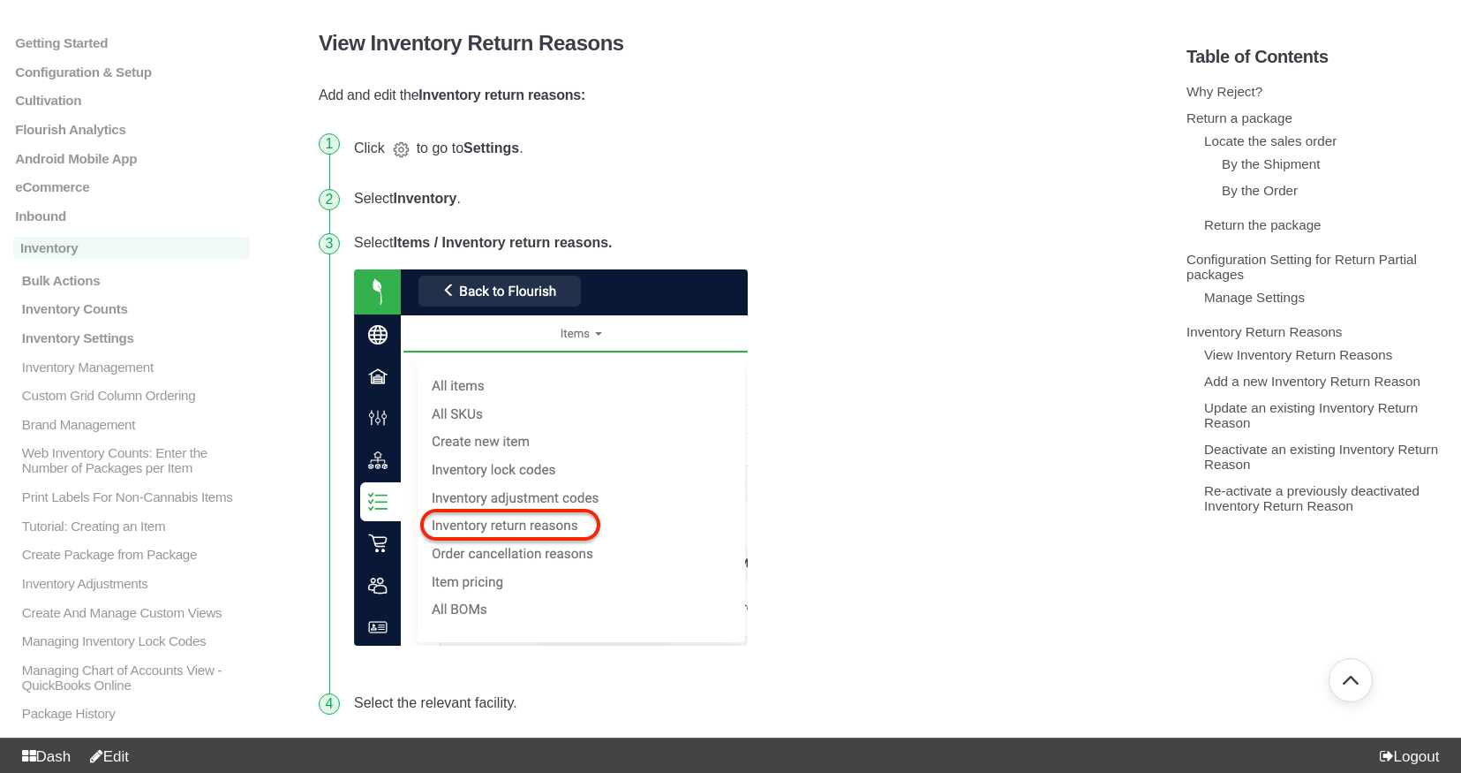
scroll to position [3106, 0]
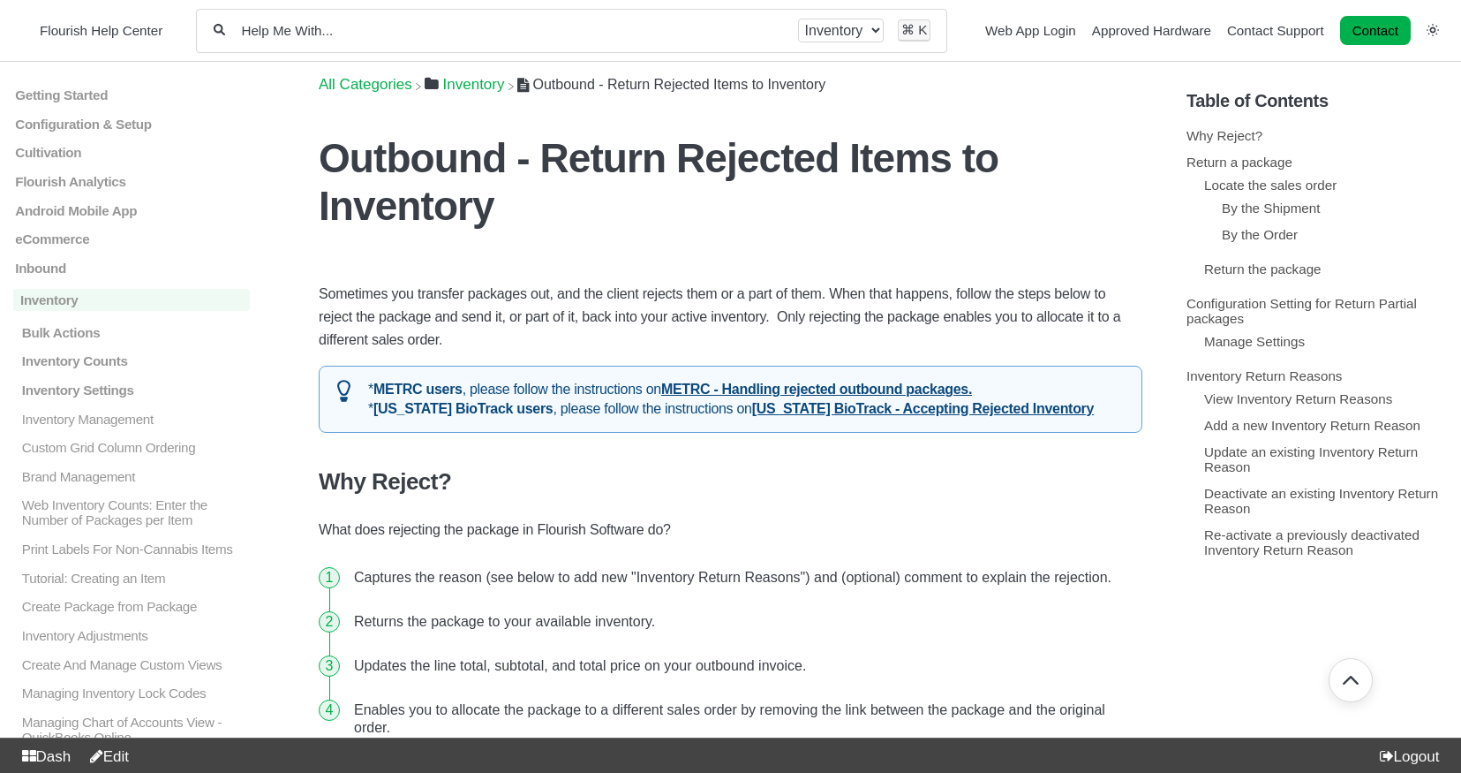
scroll to position [2219, 0]
